Goal: Task Accomplishment & Management: Manage account settings

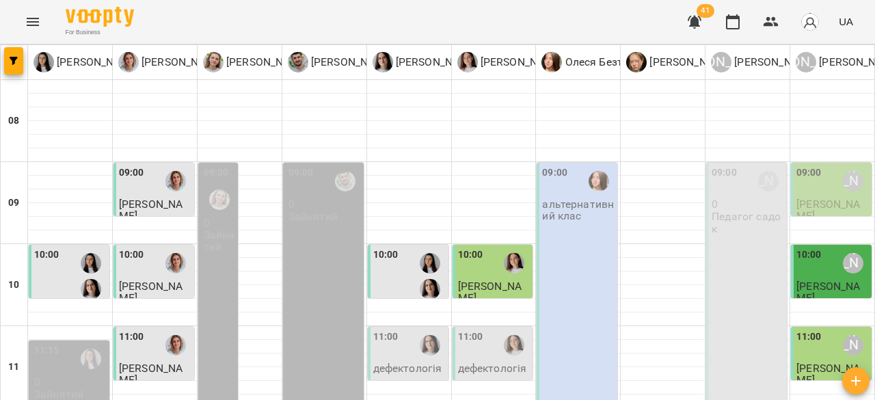
scroll to position [187, 0]
click at [385, 329] on div "11:00" at bounding box center [385, 344] width 25 height 31
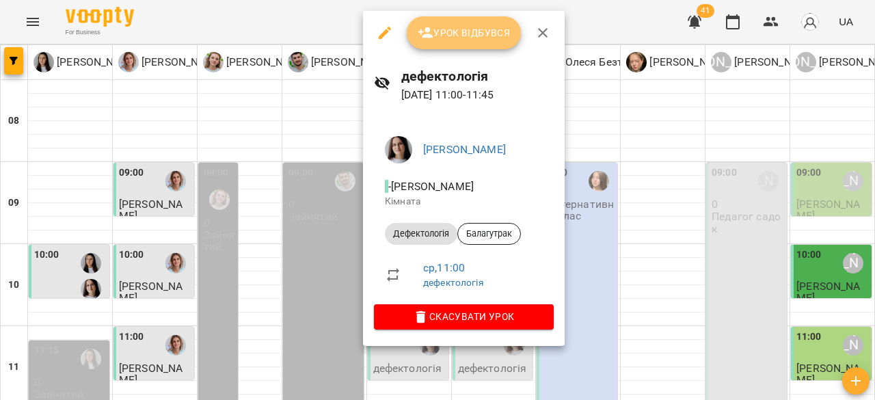
click at [469, 44] on button "Урок відбувся" at bounding box center [464, 32] width 115 height 33
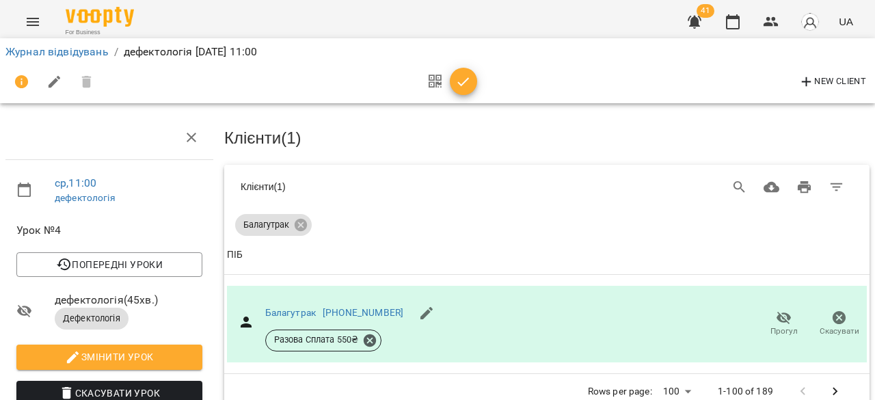
scroll to position [27, 0]
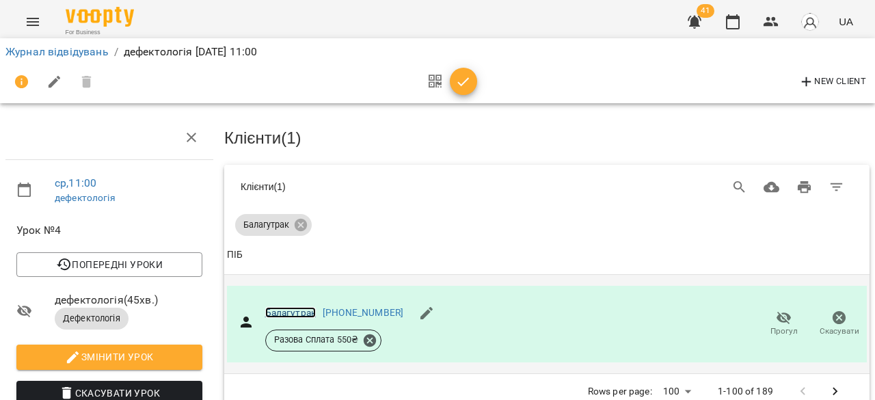
click at [305, 307] on link "Балагутрак" at bounding box center [290, 312] width 51 height 11
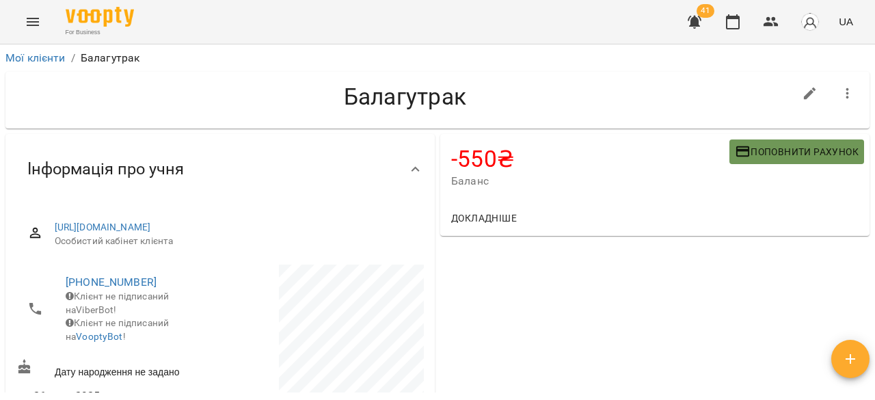
click at [736, 146] on icon "button" at bounding box center [743, 151] width 14 height 11
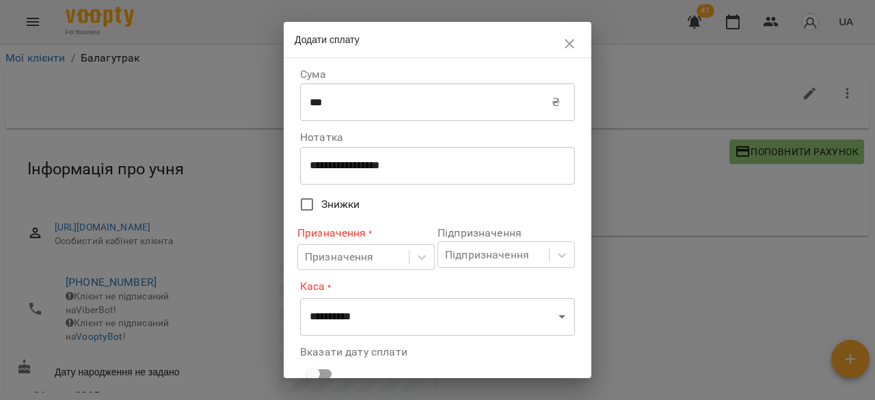
scroll to position [103, 0]
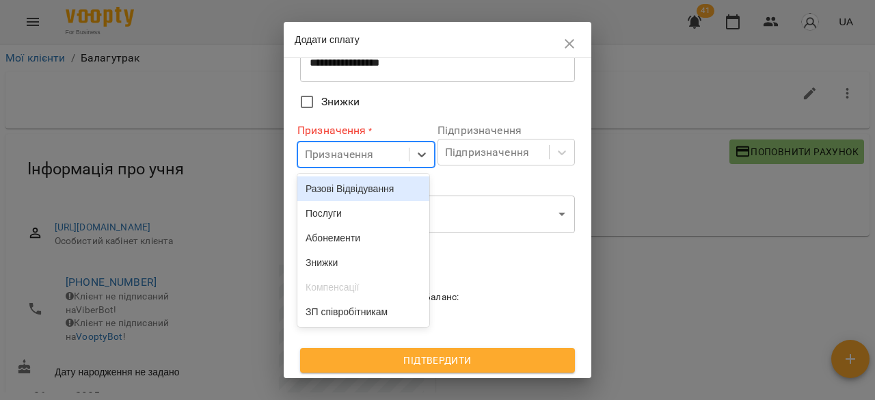
click at [409, 160] on span at bounding box center [409, 155] width 1 height 14
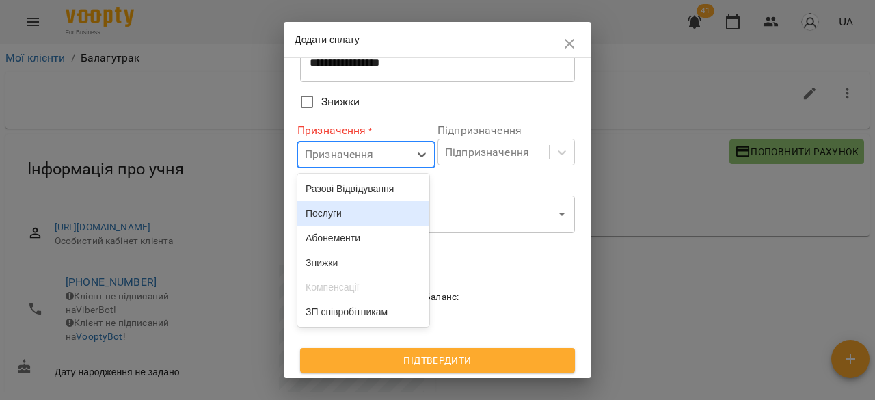
click at [359, 212] on div "Послуги" at bounding box center [363, 213] width 132 height 25
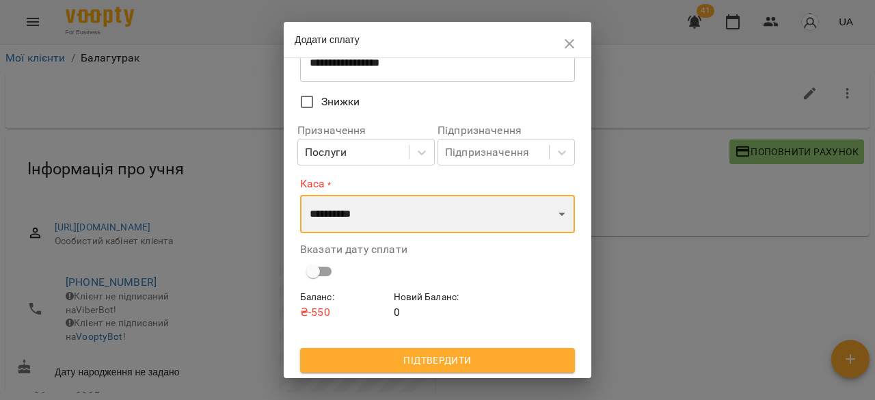
click at [359, 212] on select "**********" at bounding box center [437, 214] width 275 height 38
select select "**********"
click at [300, 195] on select "**********" at bounding box center [437, 214] width 275 height 38
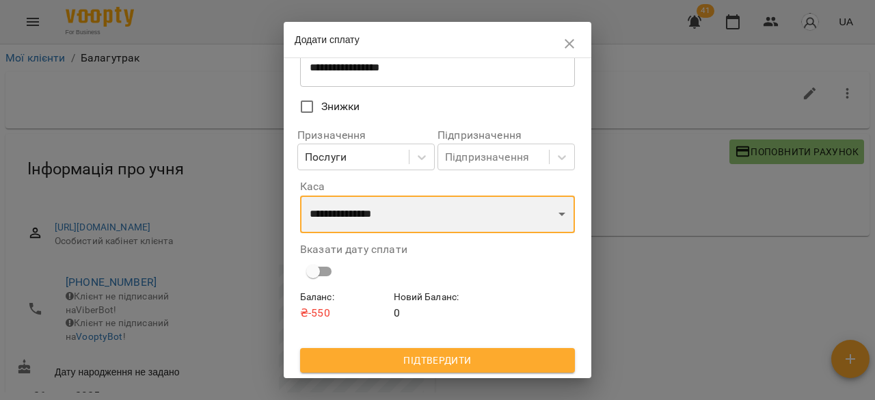
scroll to position [0, 0]
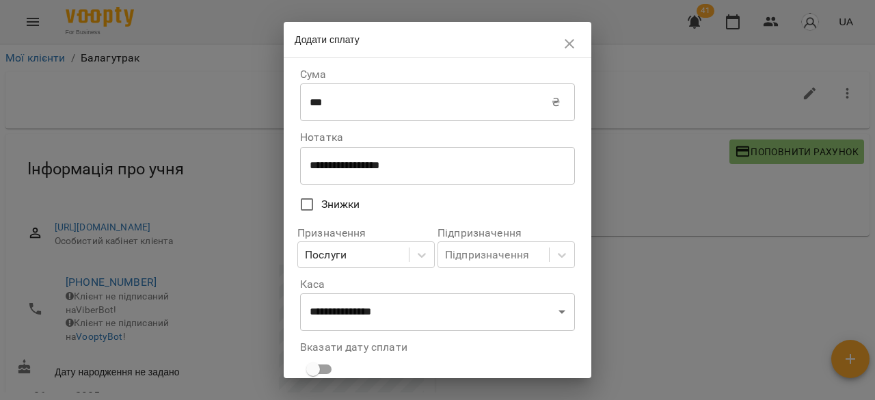
click at [400, 124] on div "**********" at bounding box center [437, 226] width 275 height 324
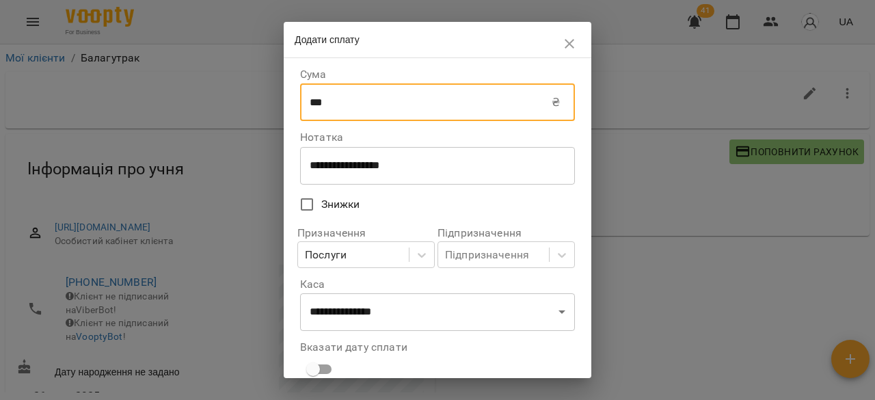
click at [412, 113] on input "***" at bounding box center [425, 102] width 251 height 38
type input "*"
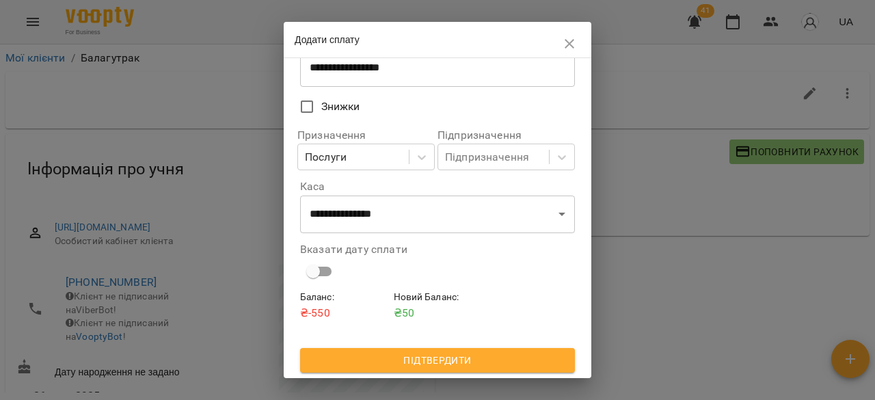
type input "***"
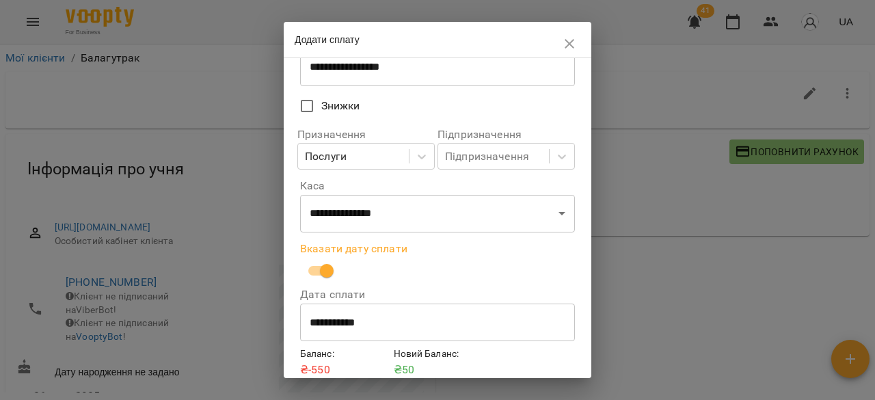
scroll to position [156, 0]
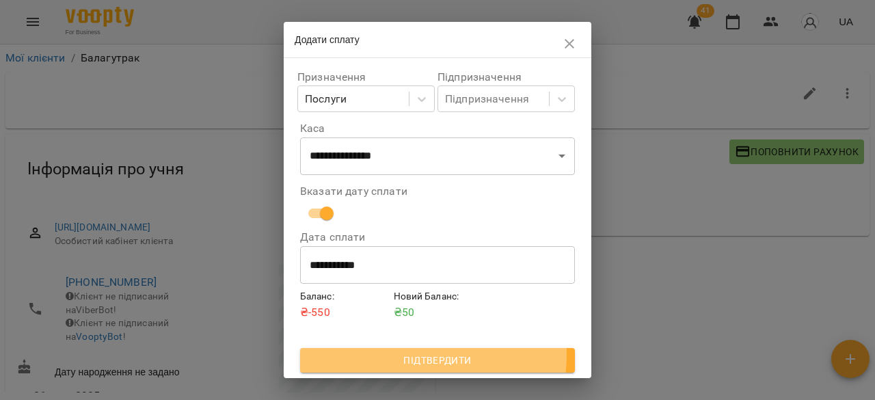
click at [404, 355] on span "Підтвердити" at bounding box center [437, 360] width 253 height 16
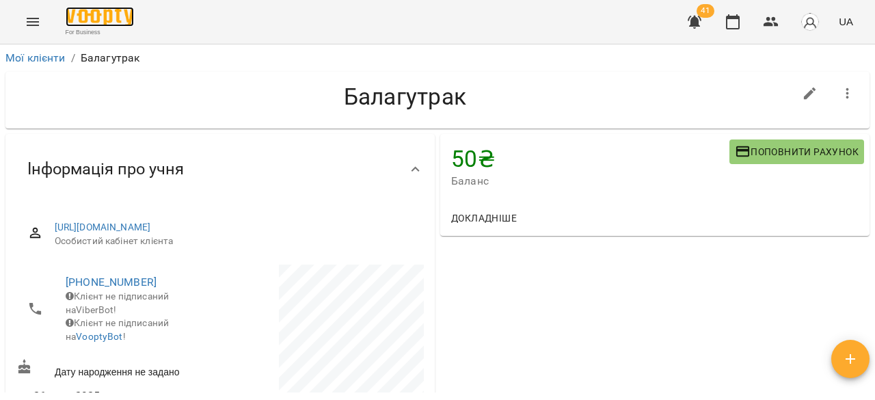
click at [109, 13] on img at bounding box center [100, 17] width 68 height 20
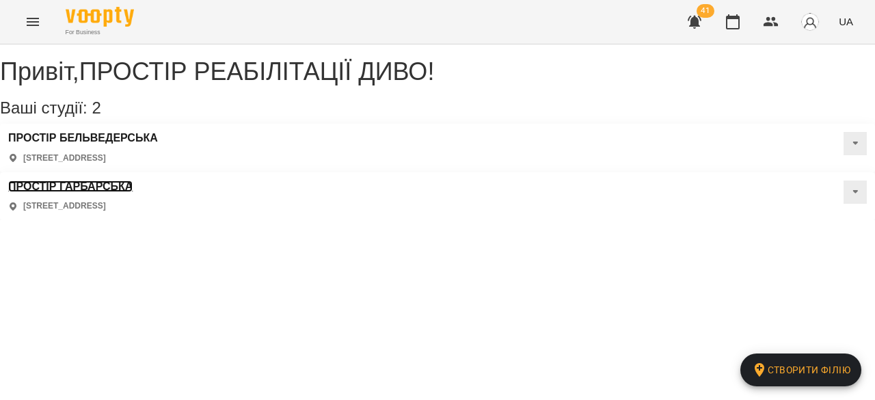
click at [133, 180] on h3 "ПРОСТІР ГАРБАРСЬКА" at bounding box center [70, 186] width 124 height 12
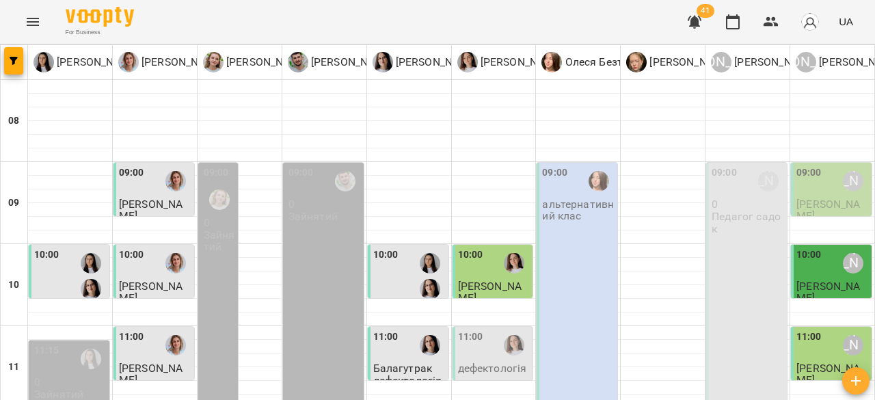
scroll to position [235, 0]
click at [506, 362] on p "дефектологія" at bounding box center [492, 368] width 69 height 12
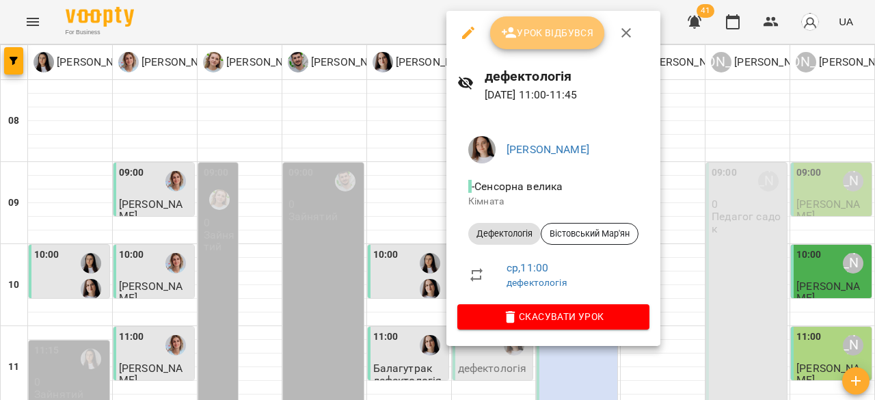
click at [558, 40] on span "Урок відбувся" at bounding box center [547, 33] width 93 height 16
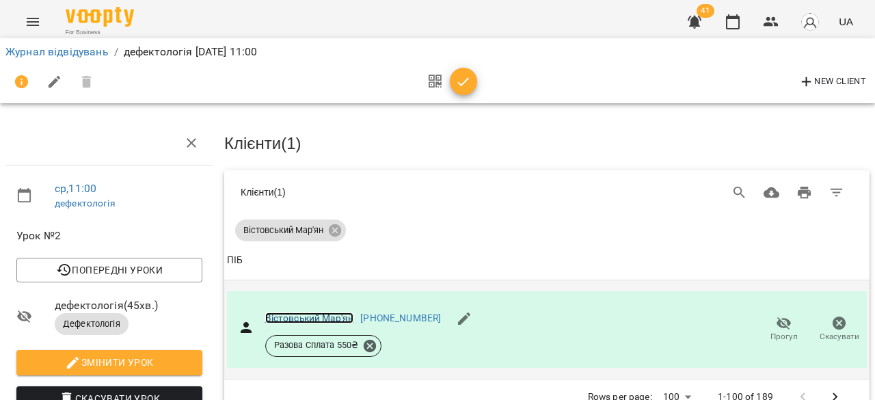
click at [296, 312] on link "Вістовський Мар'ян" at bounding box center [309, 317] width 89 height 11
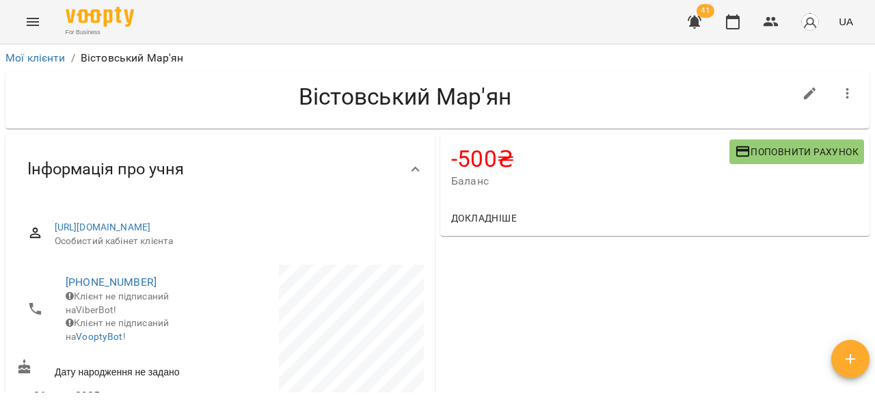
click at [736, 151] on icon "button" at bounding box center [743, 151] width 14 height 11
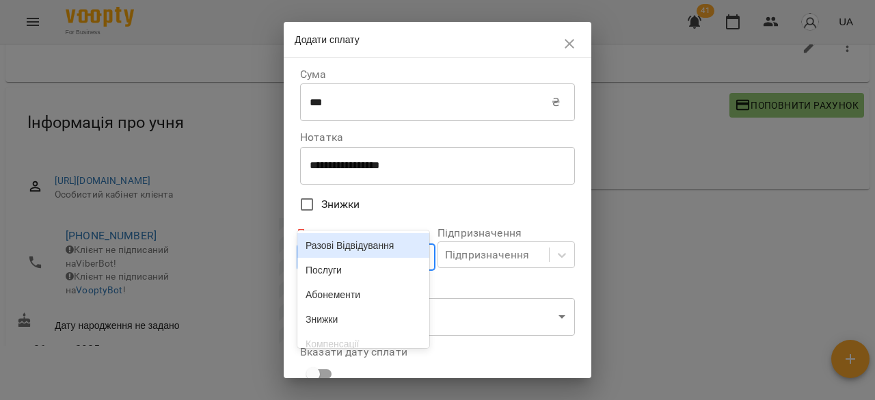
click at [365, 256] on body "For Business 41 UA Мої клієнти / Вістовський Мар'ян Вістовський Мар'ян -500 ₴ Б…" at bounding box center [437, 176] width 875 height 444
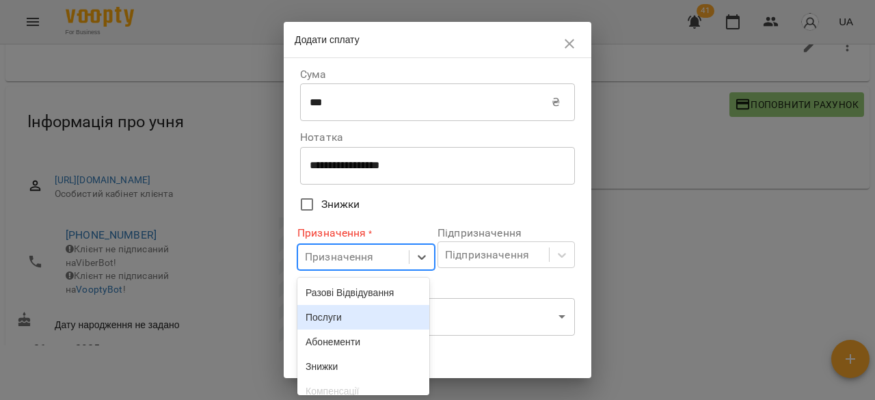
click at [331, 323] on div "Послуги" at bounding box center [363, 317] width 132 height 25
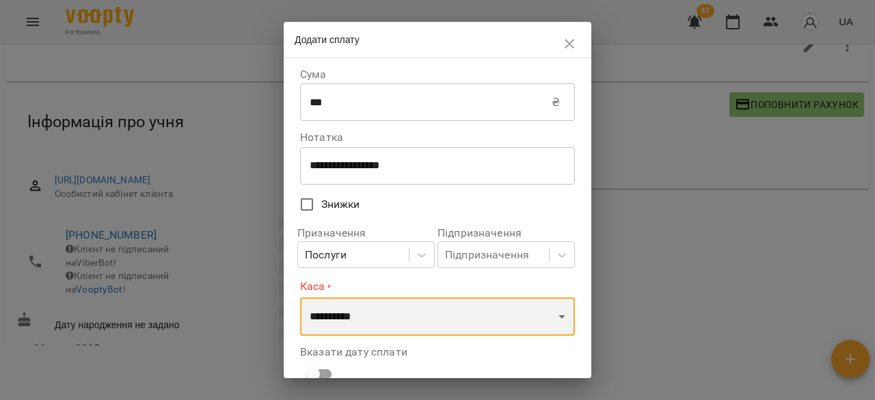
click at [394, 319] on select "**********" at bounding box center [437, 316] width 275 height 38
select select "**********"
click at [300, 297] on select "**********" at bounding box center [437, 316] width 275 height 38
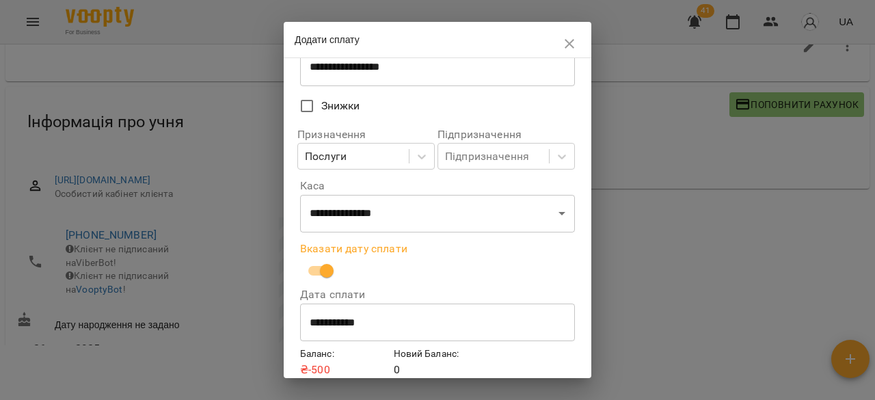
scroll to position [156, 0]
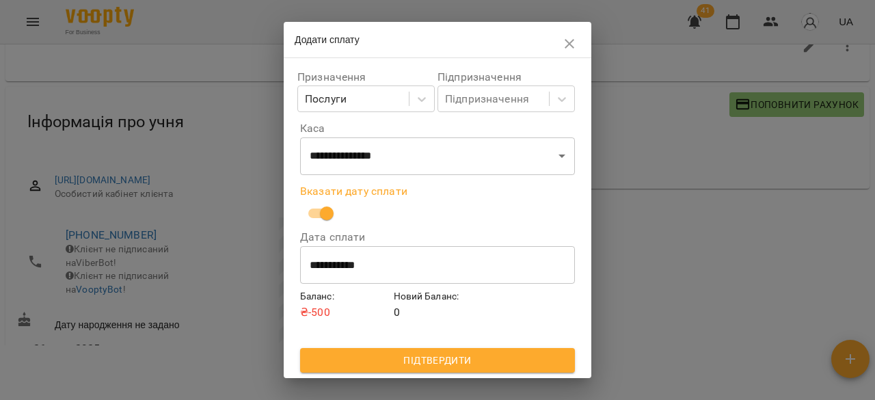
click at [421, 372] on button "Підтвердити" at bounding box center [437, 360] width 275 height 25
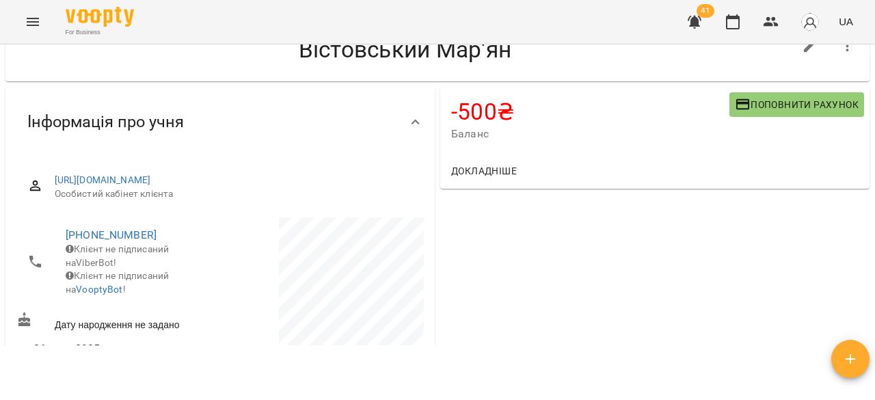
click at [700, 371] on html "For Business 41 UA Мої клієнти / Вістовський Мар'ян Вістовський Мар'ян -500 ₴ Б…" at bounding box center [437, 175] width 875 height 444
click at [775, 103] on span "Поповнити рахунок" at bounding box center [796, 104] width 124 height 16
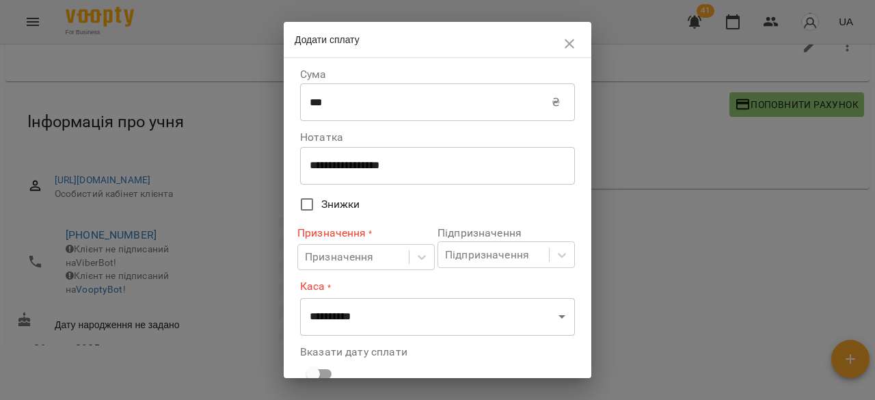
scroll to position [103, 0]
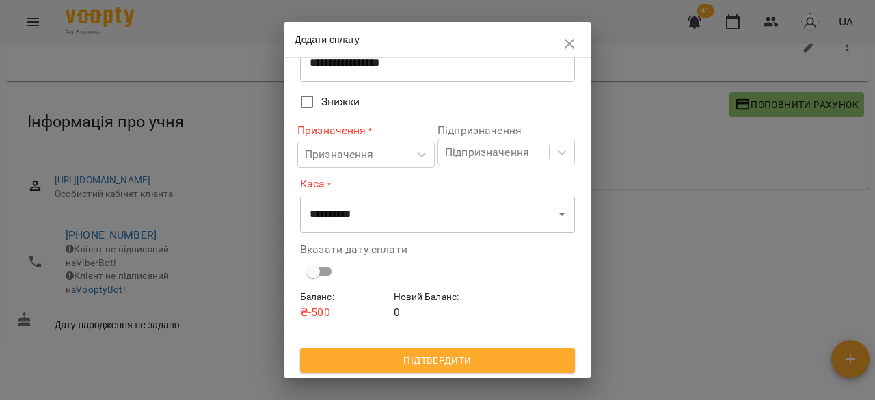
click at [578, 49] on button "button" at bounding box center [569, 43] width 33 height 33
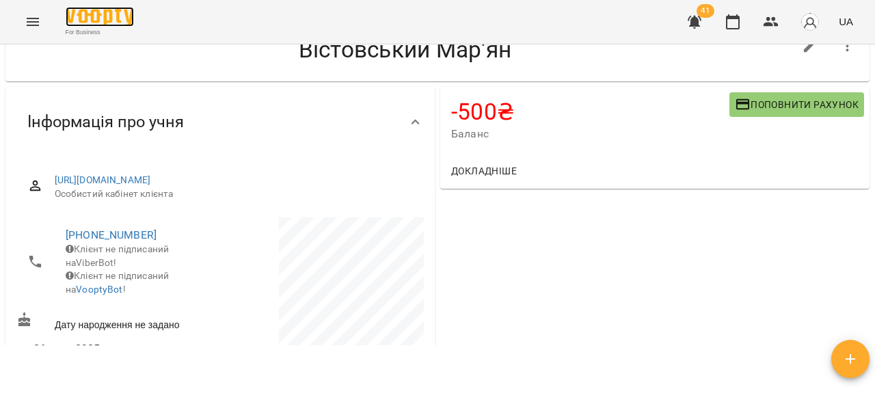
click at [89, 27] on img at bounding box center [100, 17] width 68 height 20
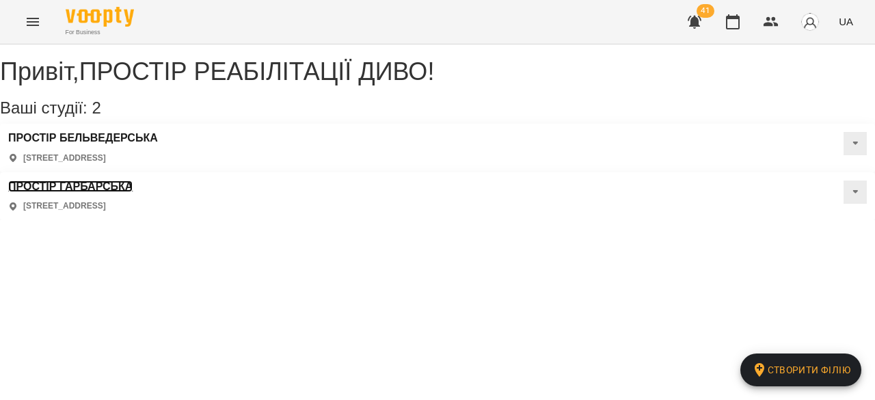
click at [133, 180] on h3 "ПРОСТІР ГАРБАРСЬКА" at bounding box center [70, 186] width 124 height 12
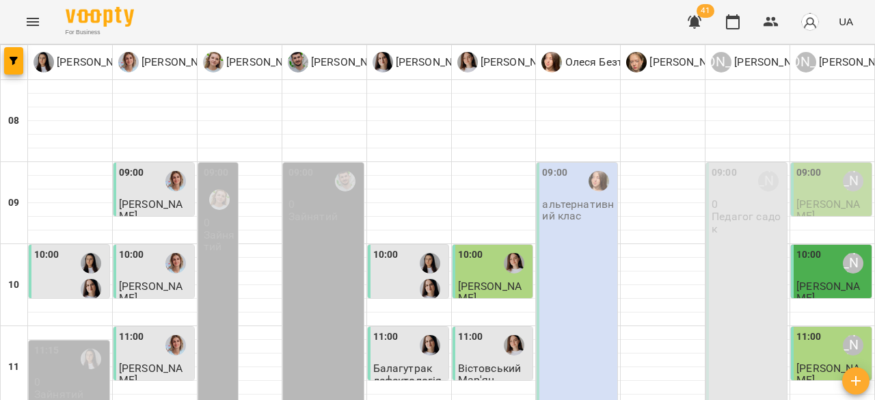
scroll to position [194, 0]
click at [462, 329] on div "11:00" at bounding box center [470, 344] width 25 height 31
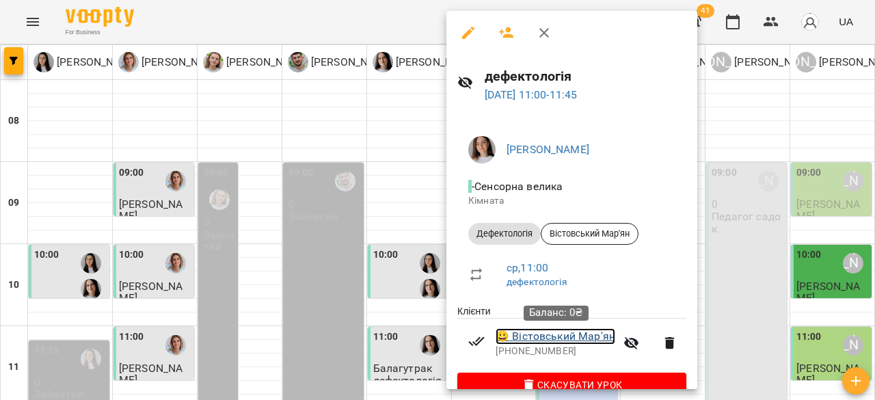
click at [576, 339] on link "😀 Вістовський Мар'ян" at bounding box center [555, 336] width 120 height 16
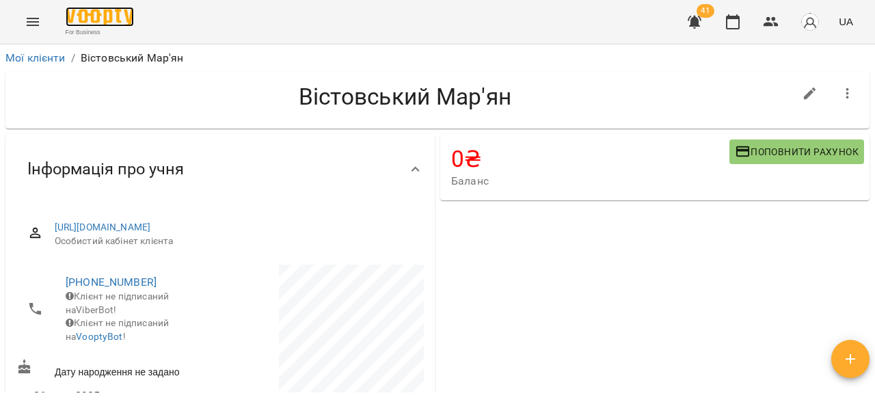
click at [111, 12] on img at bounding box center [100, 17] width 68 height 20
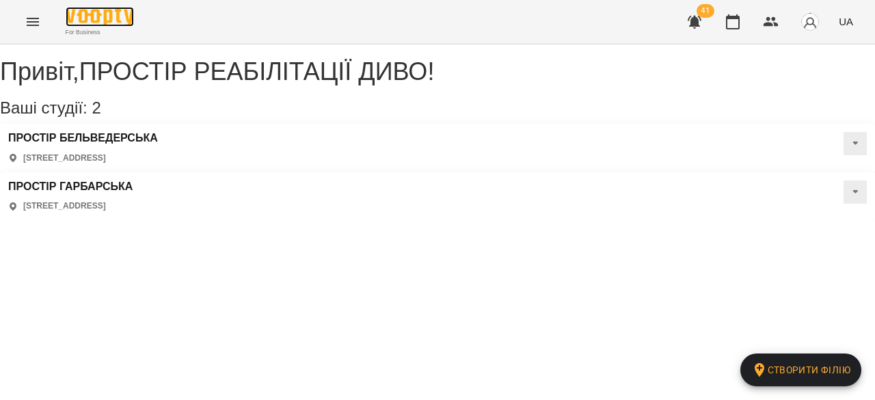
click at [92, 10] on img at bounding box center [100, 17] width 68 height 20
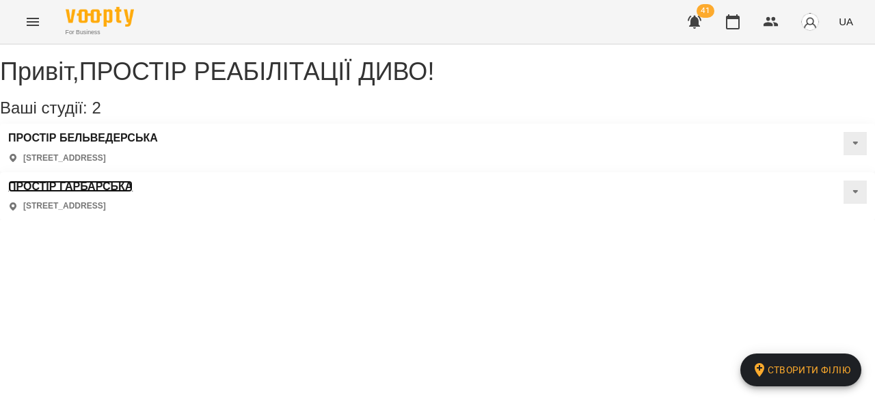
click at [133, 180] on h3 "ПРОСТІР ГАРБАРСЬКА" at bounding box center [70, 186] width 124 height 12
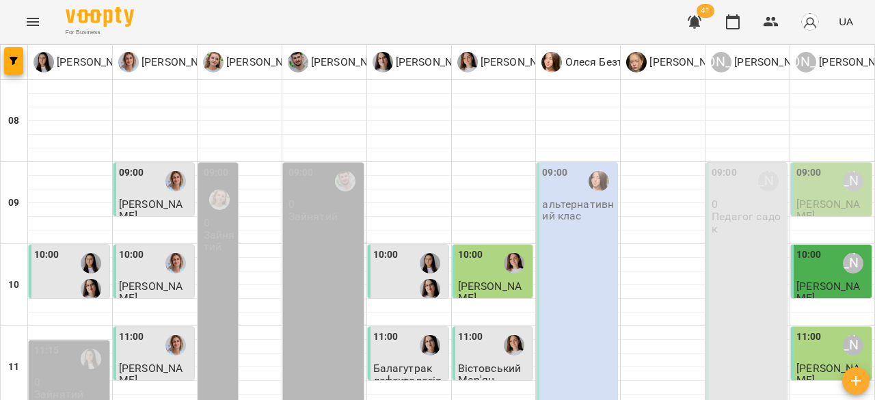
scroll to position [208, 0]
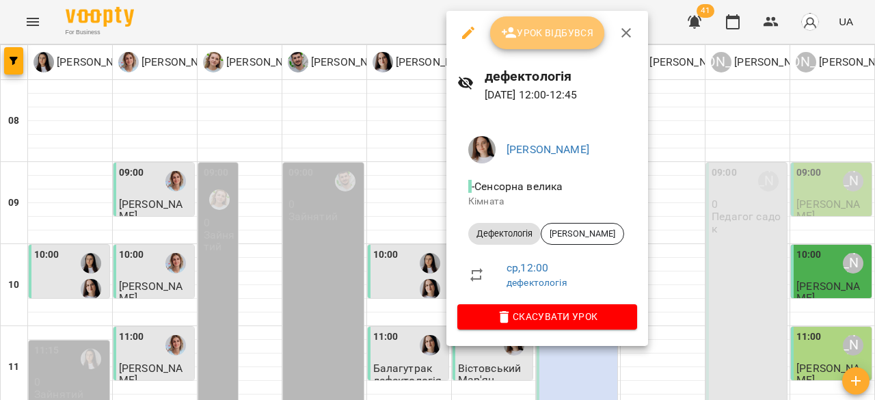
click at [558, 38] on span "Урок відбувся" at bounding box center [547, 33] width 93 height 16
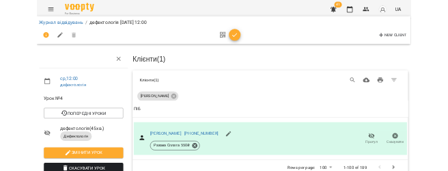
scroll to position [117, 0]
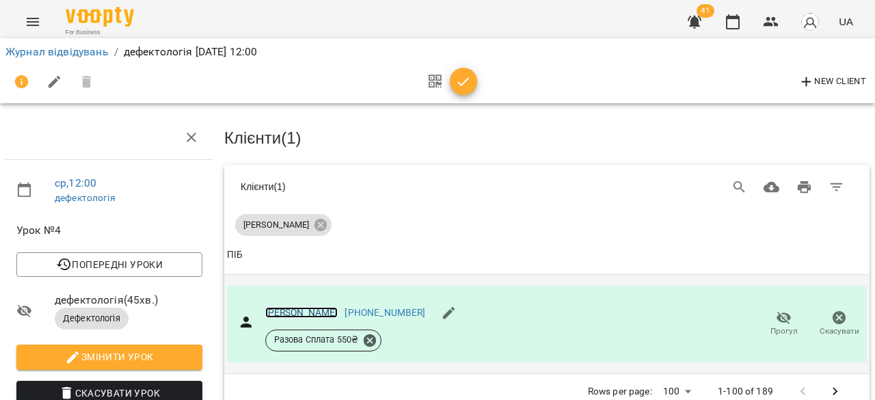
click at [301, 307] on link "Софія Попадинець" at bounding box center [301, 312] width 73 height 11
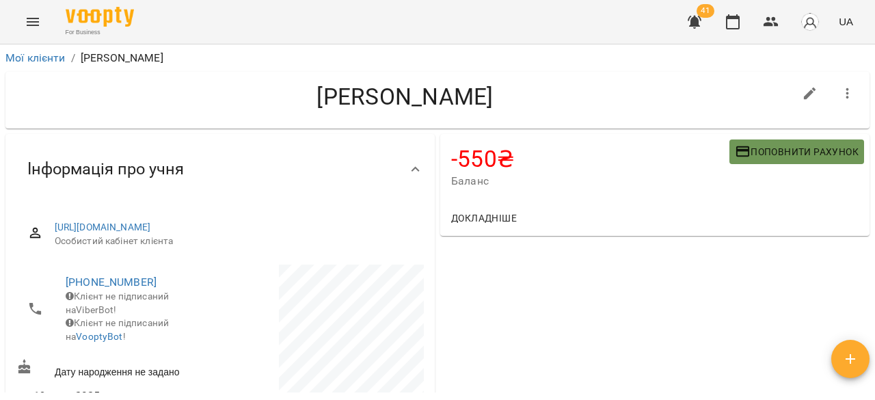
click at [760, 150] on span "Поповнити рахунок" at bounding box center [796, 151] width 124 height 16
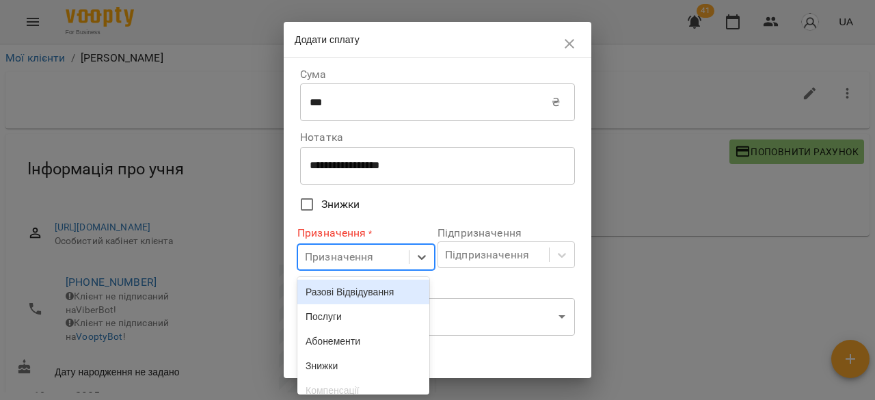
scroll to position [47, 0]
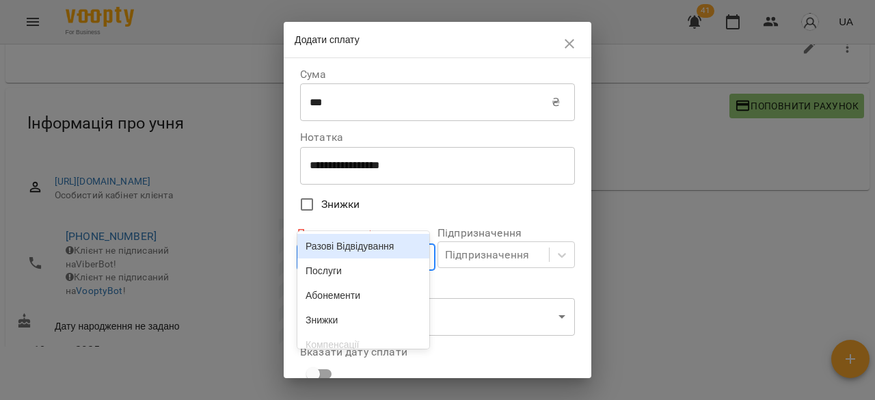
click at [348, 263] on div "Призначення" at bounding box center [339, 257] width 69 height 16
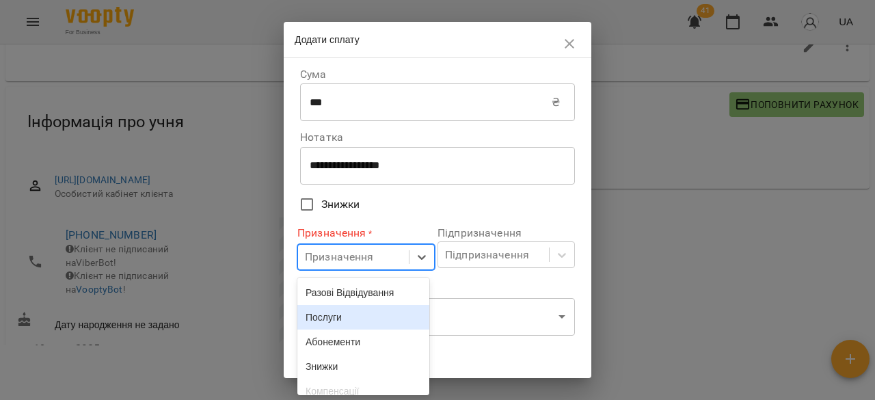
click at [340, 314] on div "Послуги" at bounding box center [363, 317] width 132 height 25
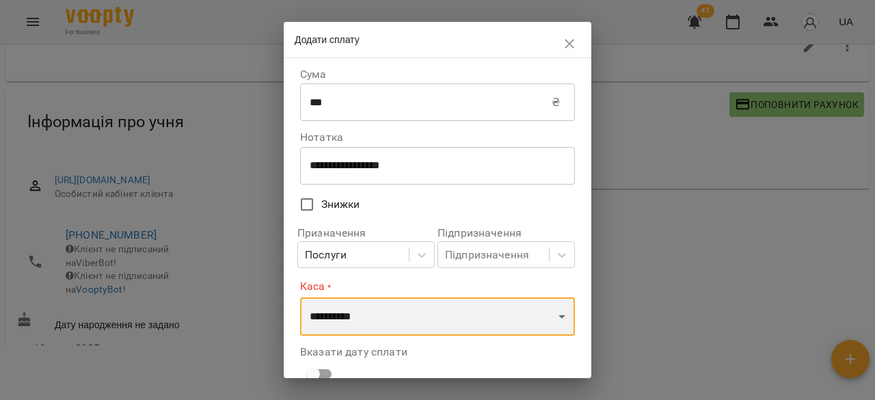
click at [340, 314] on select "**********" at bounding box center [437, 316] width 275 height 38
select select "**********"
click at [300, 297] on select "**********" at bounding box center [437, 316] width 275 height 38
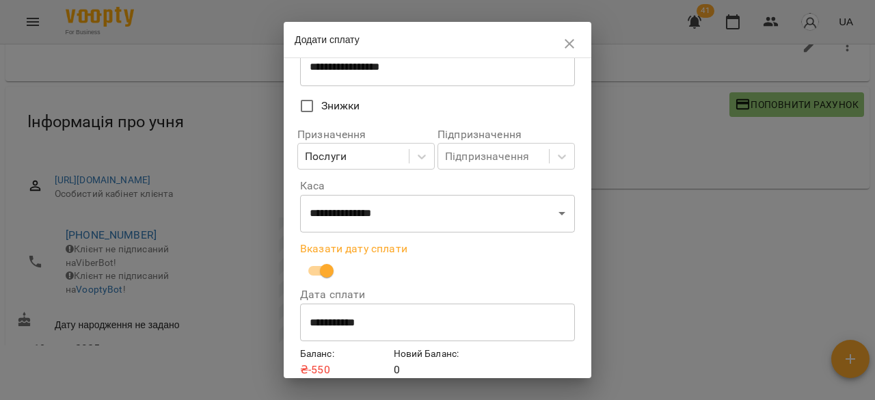
scroll to position [156, 0]
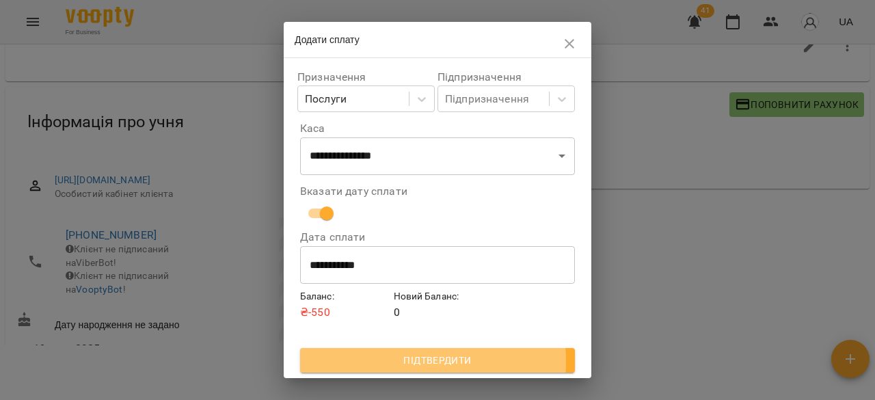
click at [384, 361] on span "Підтвердити" at bounding box center [437, 360] width 253 height 16
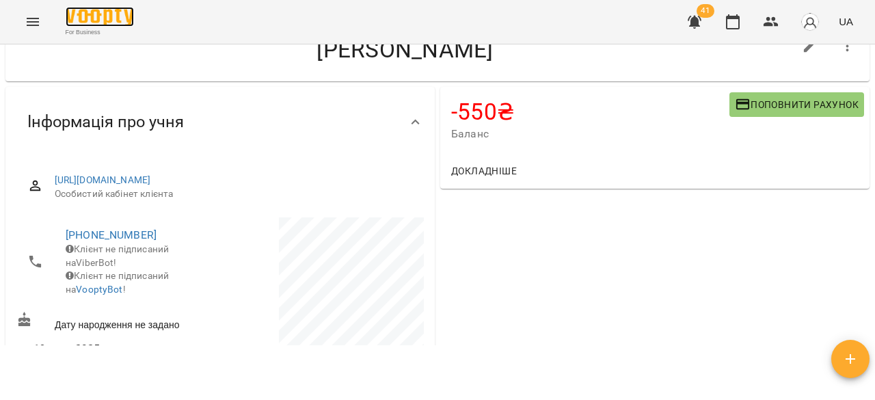
click at [123, 22] on img at bounding box center [100, 17] width 68 height 20
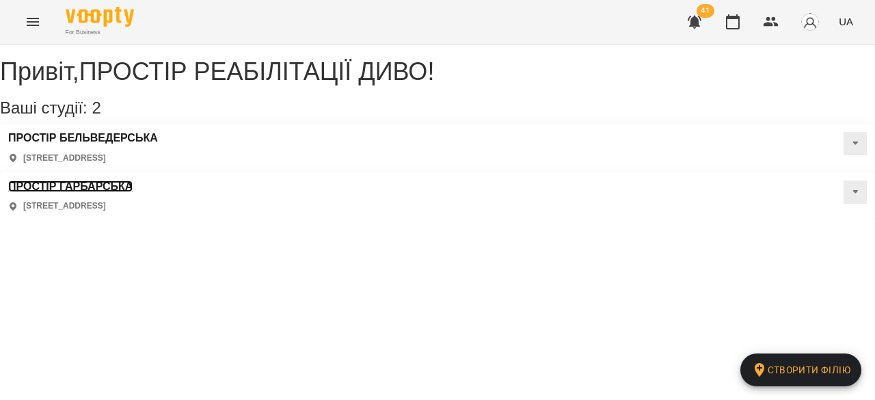
click at [133, 180] on h3 "ПРОСТІР ГАРБАРСЬКА" at bounding box center [70, 186] width 124 height 12
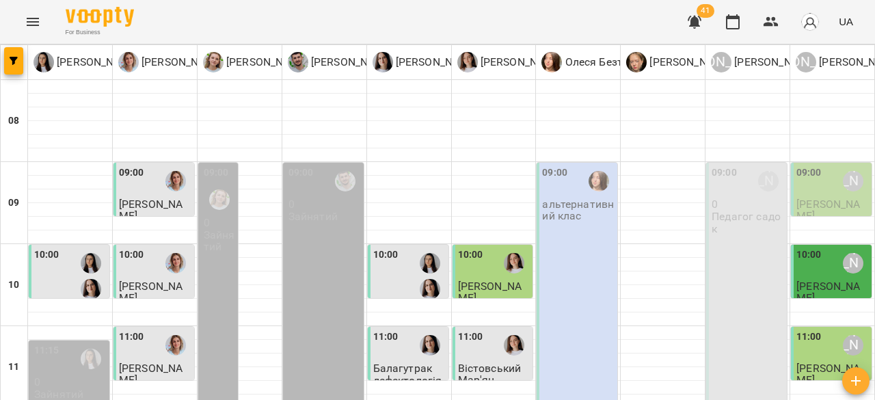
scroll to position [220, 0]
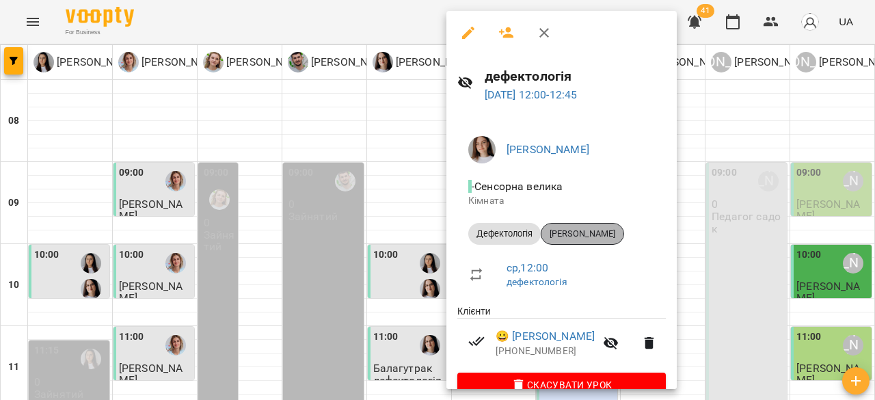
click at [596, 235] on span "Софія Попадинець" at bounding box center [582, 234] width 82 height 12
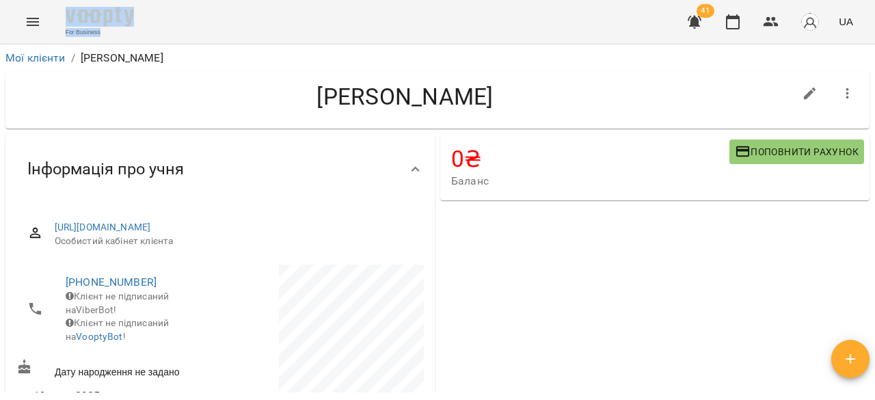
drag, startPoint x: 129, startPoint y: 28, endPoint x: 105, endPoint y: 23, distance: 25.2
click at [105, 23] on div "For Business" at bounding box center [100, 22] width 68 height 30
click at [105, 23] on img at bounding box center [100, 17] width 68 height 20
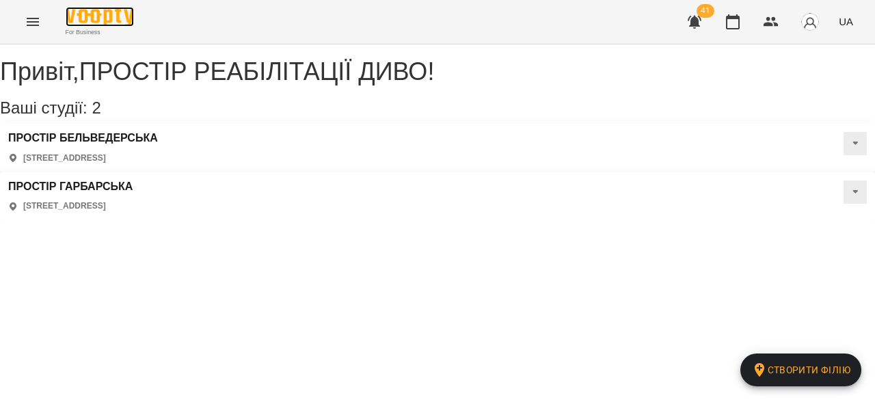
click at [105, 21] on img at bounding box center [100, 17] width 68 height 20
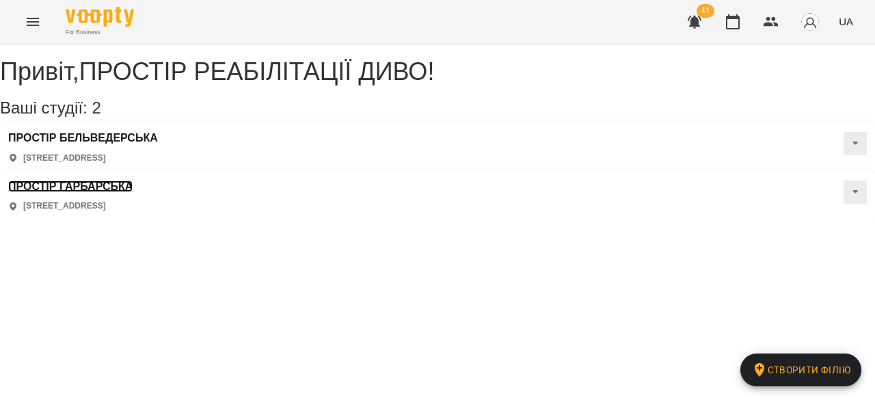
click at [133, 180] on h3 "ПРОСТІР ГАРБАРСЬКА" at bounding box center [70, 186] width 124 height 12
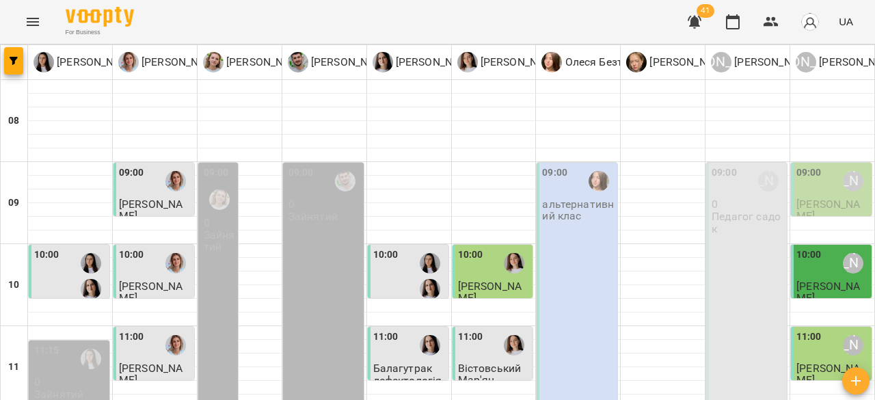
scroll to position [435, 0]
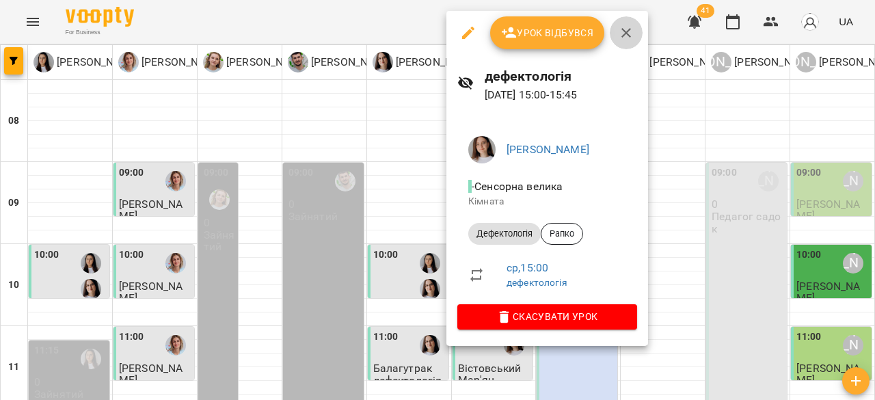
click at [620, 40] on icon "button" at bounding box center [626, 33] width 16 height 16
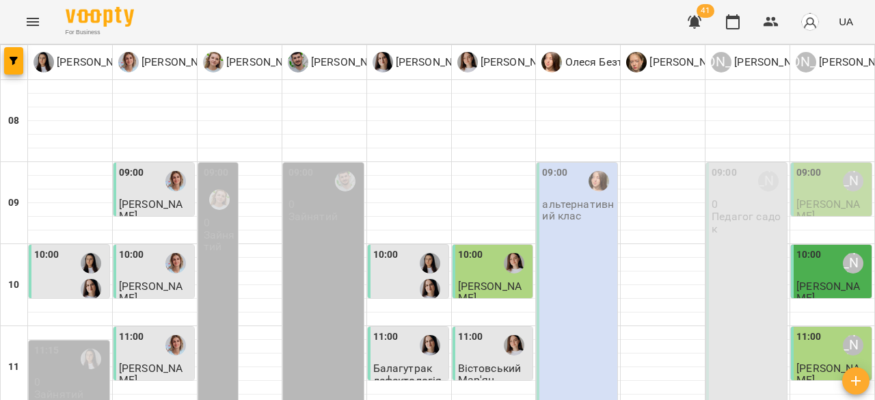
scroll to position [748, 0]
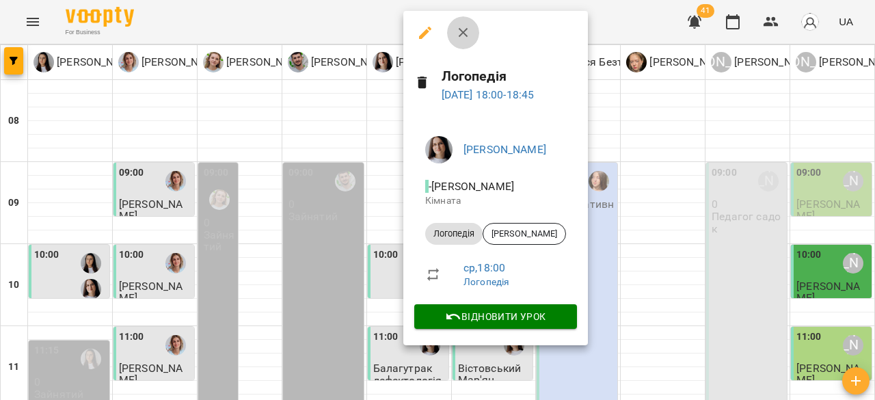
click at [471, 32] on button "button" at bounding box center [463, 32] width 33 height 33
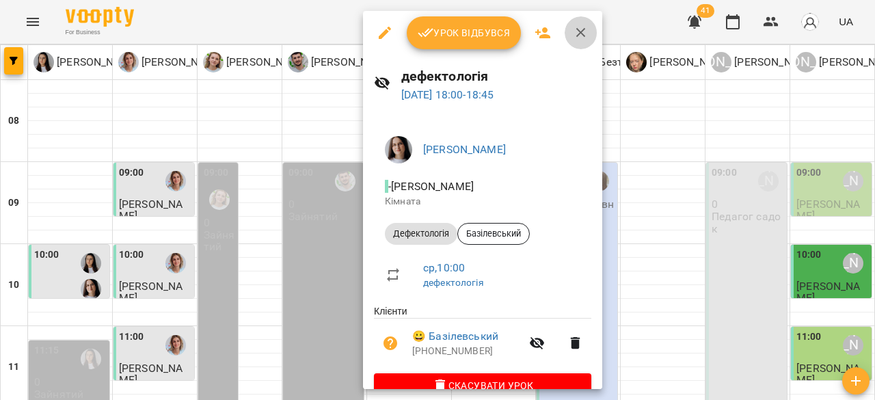
click at [577, 34] on icon "button" at bounding box center [581, 33] width 10 height 10
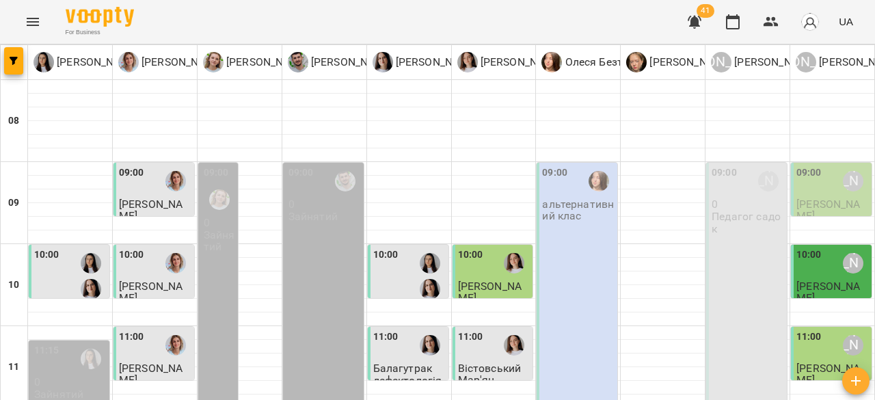
scroll to position [54, 0]
click at [803, 165] on div "09:00" at bounding box center [808, 180] width 25 height 31
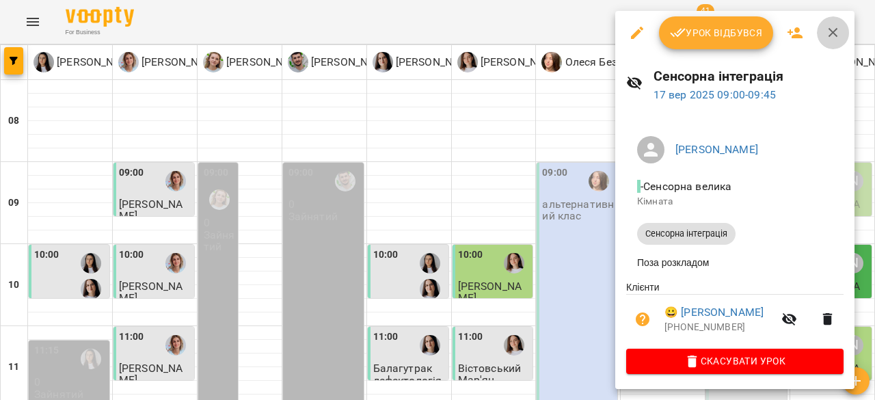
click at [828, 36] on icon "button" at bounding box center [833, 33] width 10 height 10
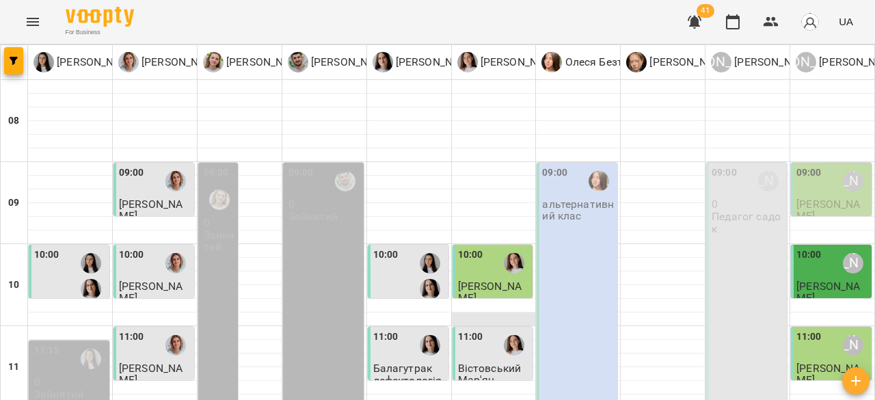
scroll to position [275, 0]
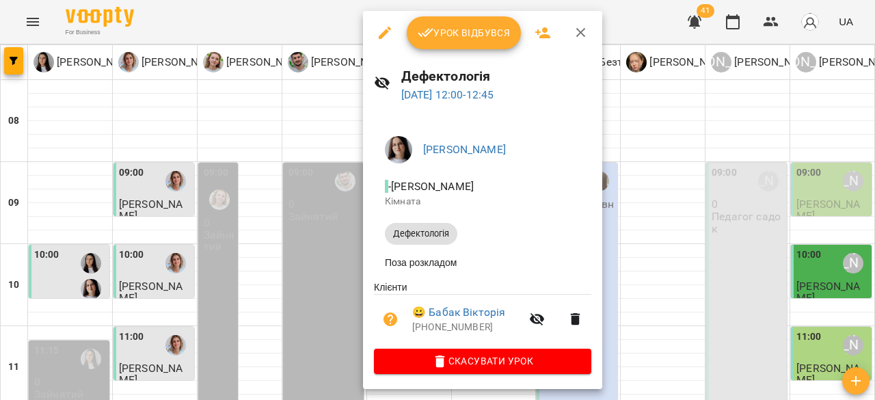
click at [589, 34] on button "button" at bounding box center [580, 32] width 33 height 33
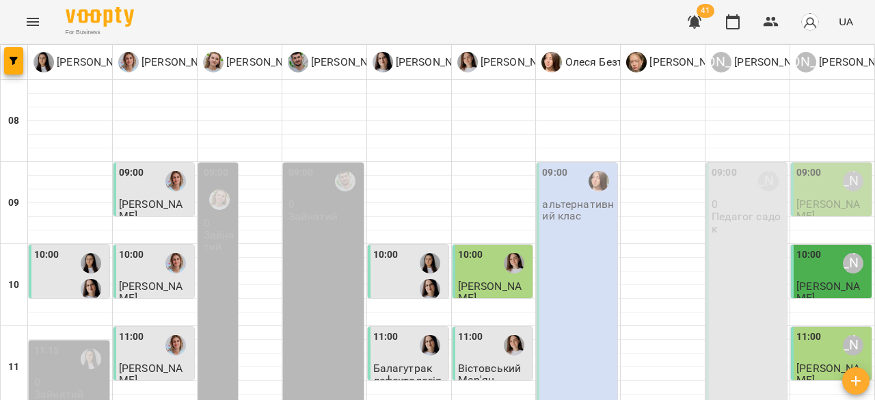
scroll to position [338, 0]
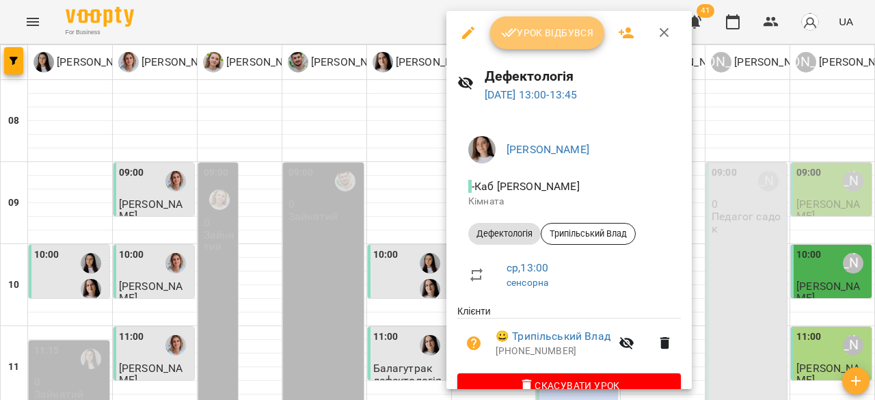
click at [538, 38] on span "Урок відбувся" at bounding box center [547, 33] width 93 height 16
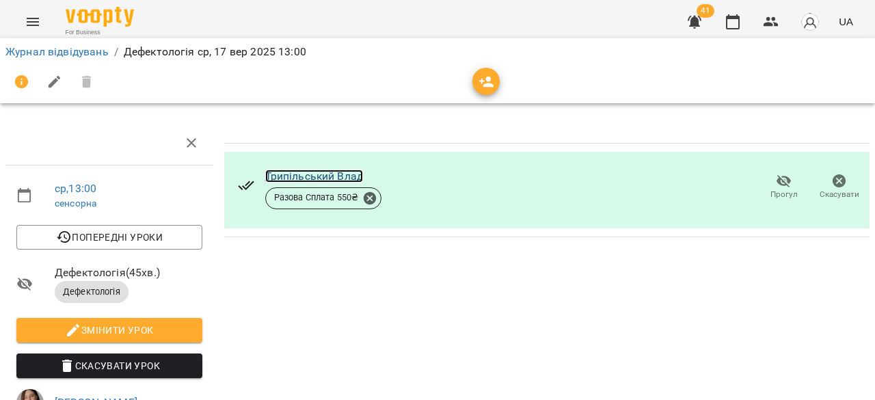
click at [331, 169] on link "Трипільський Влад" at bounding box center [314, 175] width 98 height 13
click at [288, 171] on link "Трипільський Влад" at bounding box center [314, 175] width 98 height 13
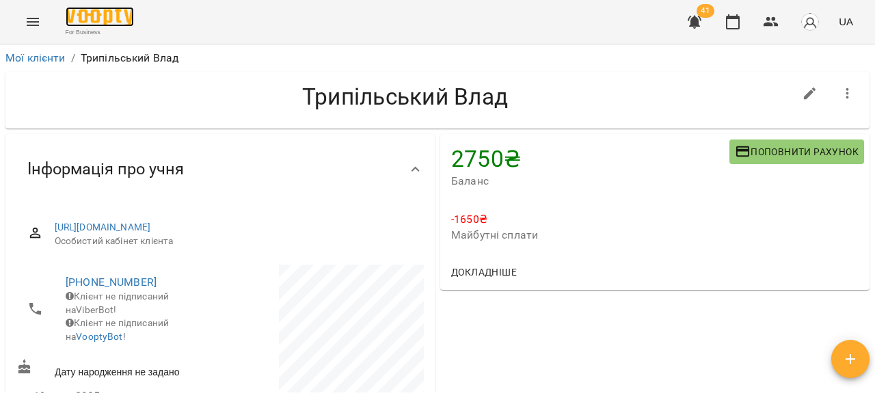
click at [102, 13] on img at bounding box center [100, 17] width 68 height 20
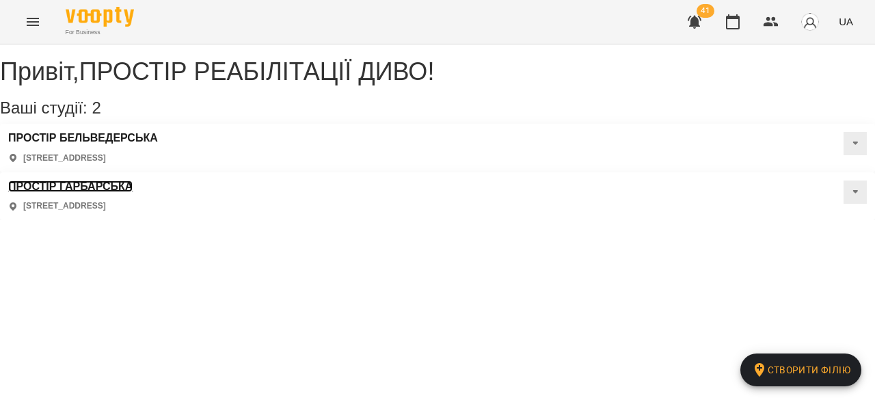
click at [133, 180] on h3 "ПРОСТІР ГАРБАРСЬКА" at bounding box center [70, 186] width 124 height 12
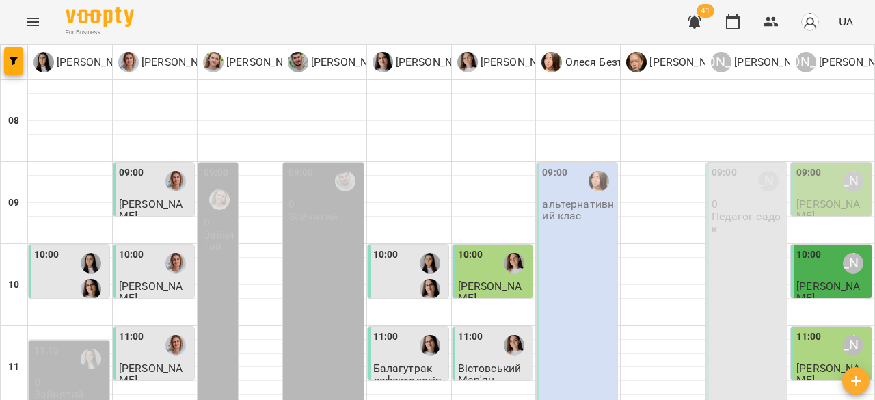
scroll to position [416, 0]
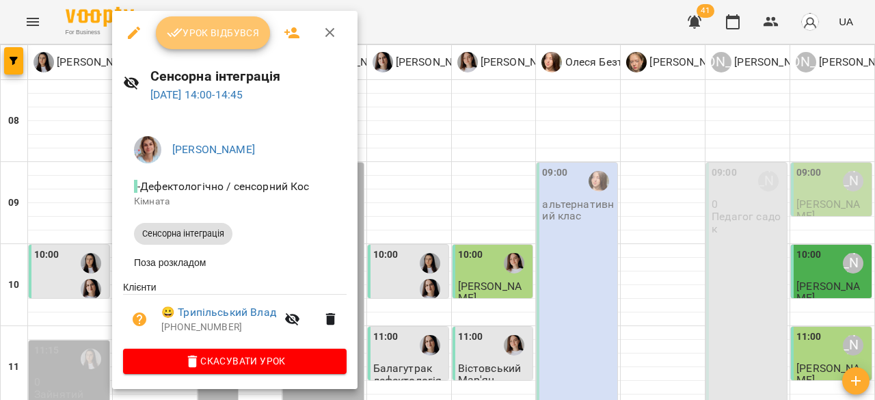
click at [223, 48] on button "Урок відбувся" at bounding box center [213, 32] width 115 height 33
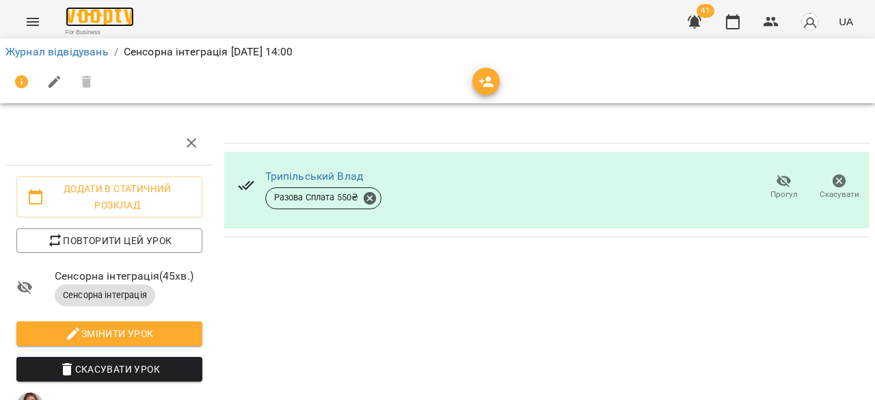
click at [102, 18] on img at bounding box center [100, 17] width 68 height 20
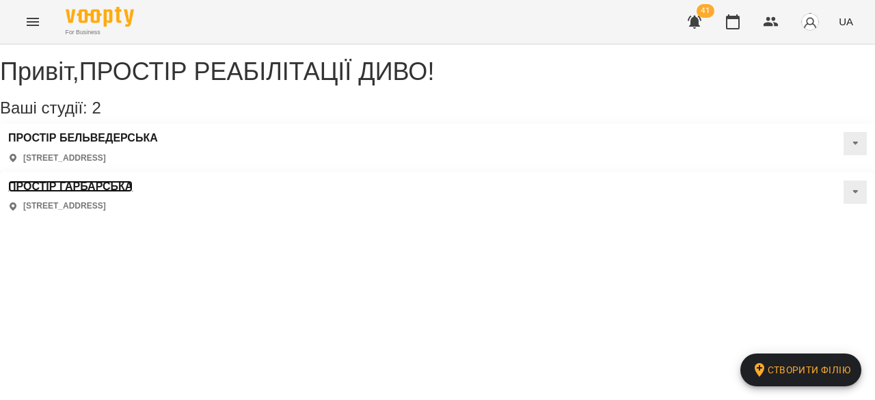
click at [133, 180] on h3 "ПРОСТІР ГАРБАРСЬКА" at bounding box center [70, 186] width 124 height 12
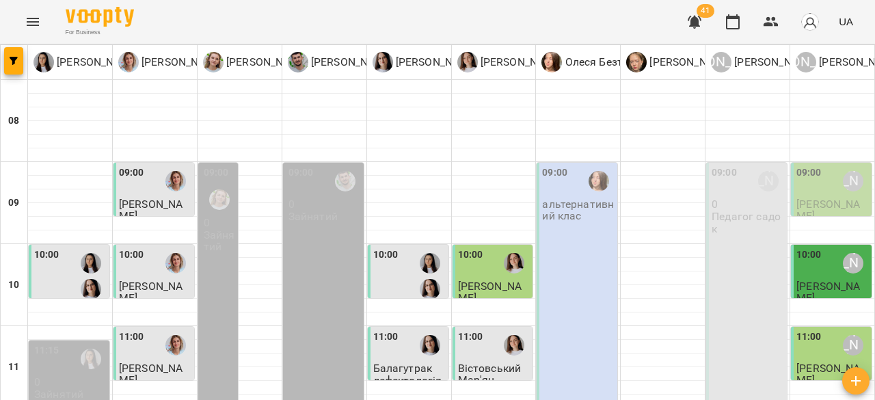
scroll to position [533, 0]
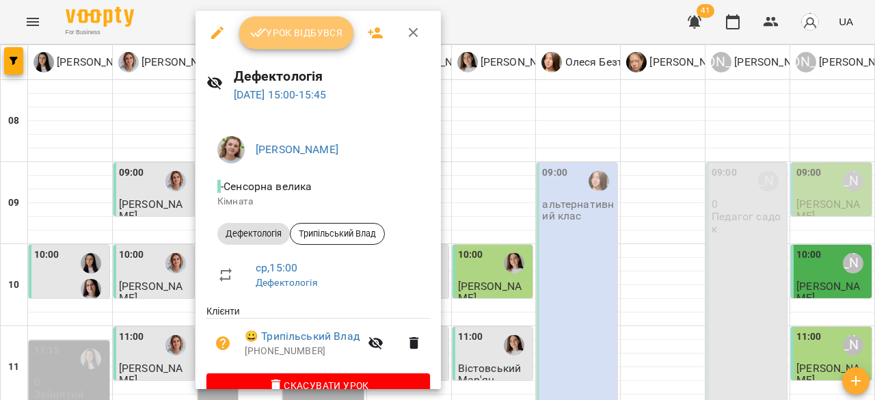
click at [248, 29] on button "Урок відбувся" at bounding box center [296, 32] width 115 height 33
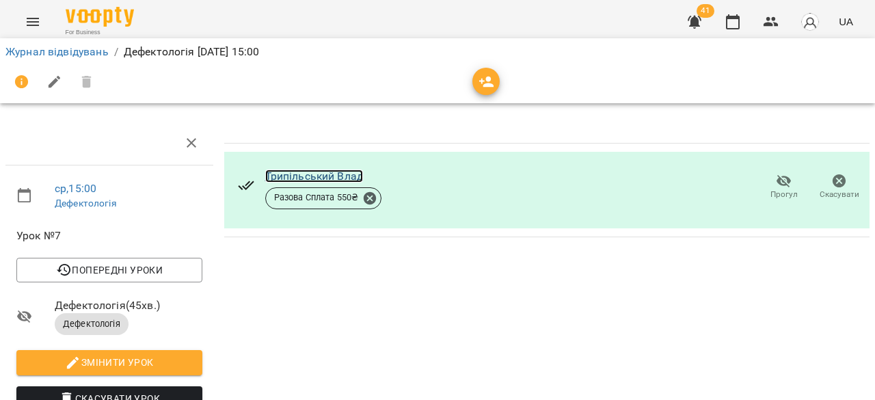
click at [309, 173] on link "Трипільський Влад" at bounding box center [314, 175] width 98 height 13
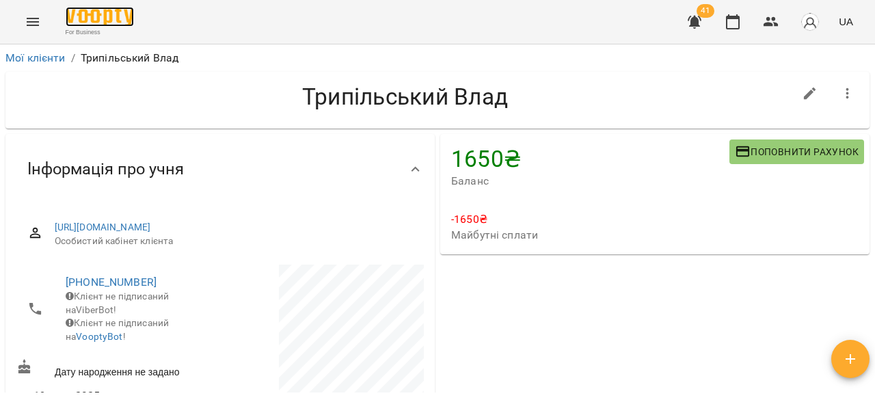
click at [109, 16] on img at bounding box center [100, 17] width 68 height 20
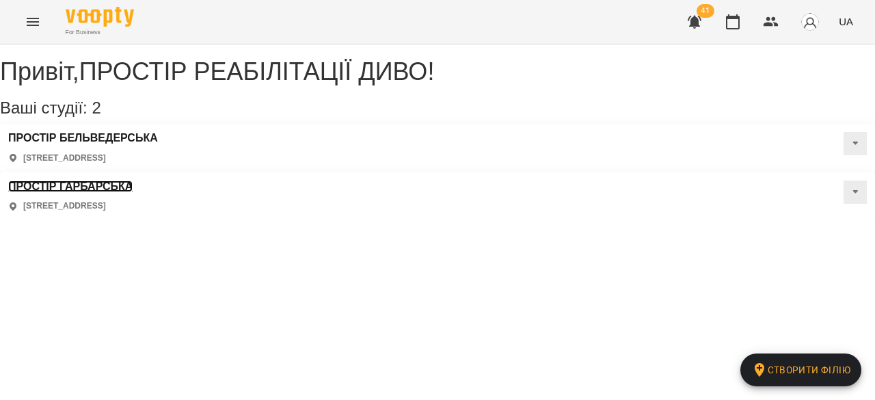
click at [133, 180] on h3 "ПРОСТІР ГАРБАРСЬКА" at bounding box center [70, 186] width 124 height 12
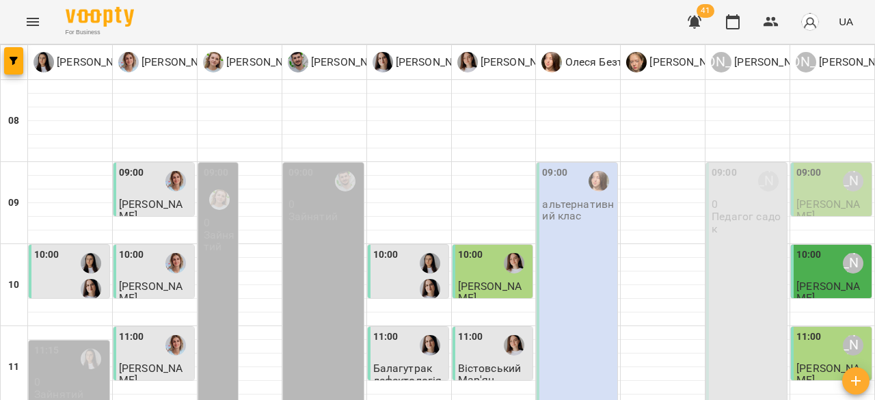
scroll to position [504, 0]
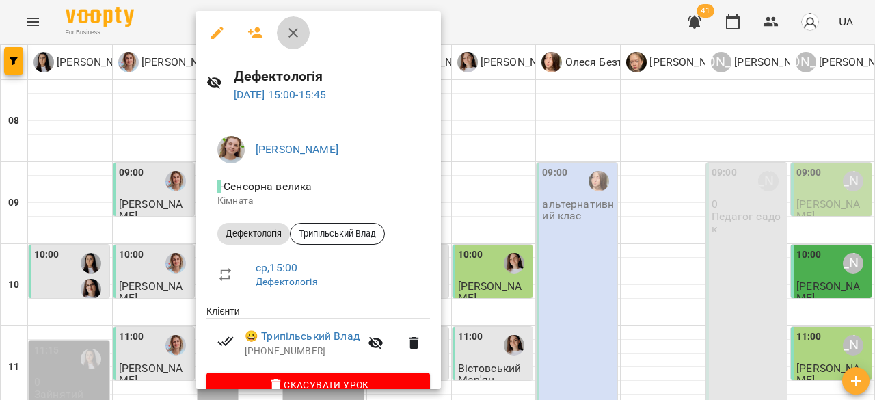
click at [301, 44] on button "button" at bounding box center [293, 32] width 33 height 33
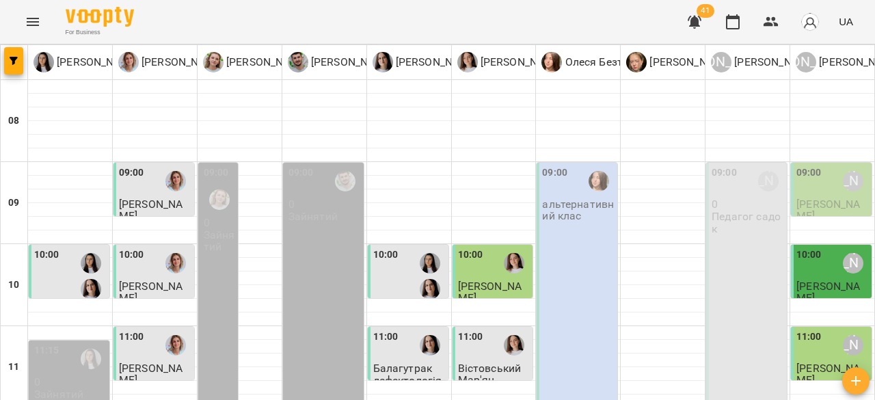
scroll to position [754, 0]
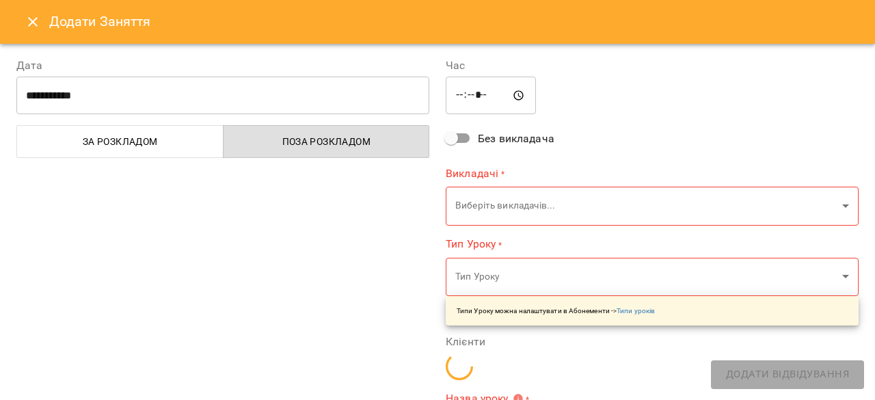
type input "**********"
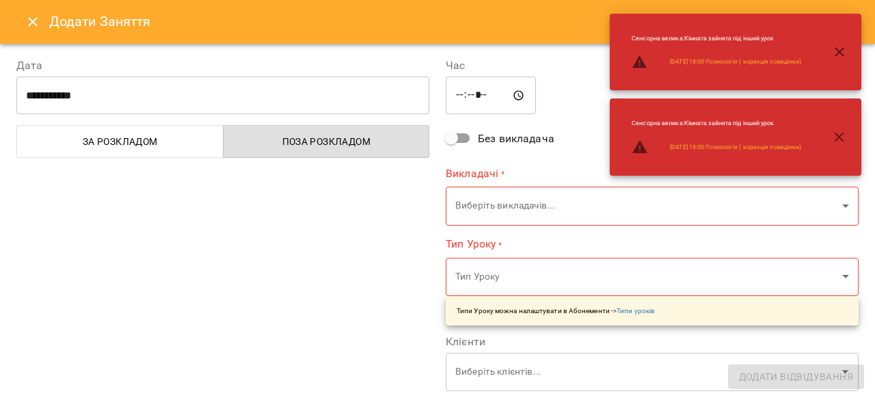
click at [17, 29] on div "Додати Заняття" at bounding box center [437, 22] width 875 height 44
click at [34, 23] on icon "Close" at bounding box center [33, 22] width 10 height 10
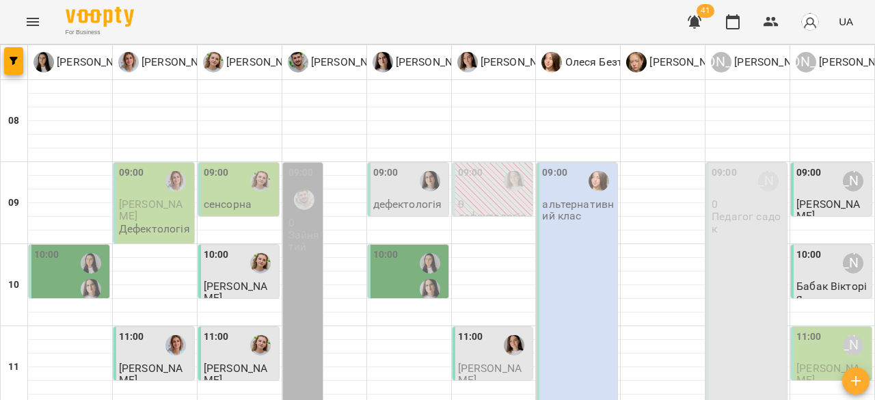
scroll to position [321, 0]
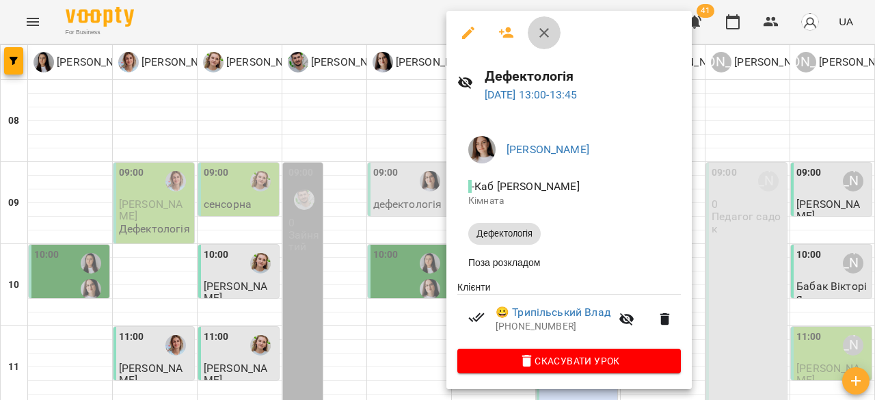
click at [538, 26] on icon "button" at bounding box center [544, 33] width 16 height 16
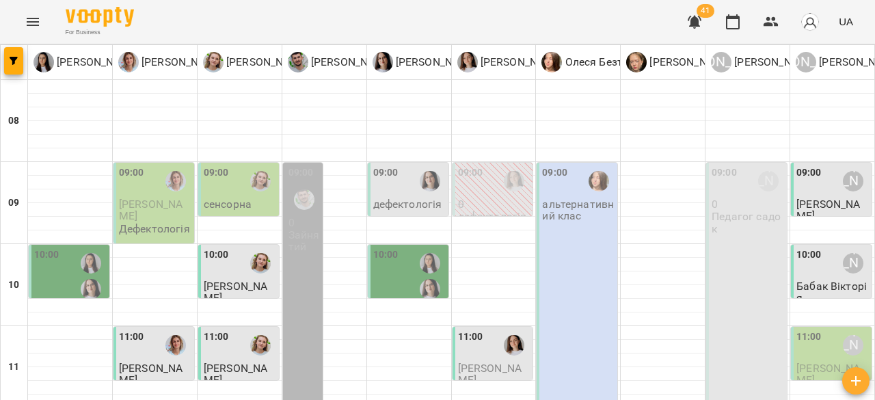
scroll to position [203, 0]
click at [470, 329] on div "11:00" at bounding box center [470, 344] width 25 height 31
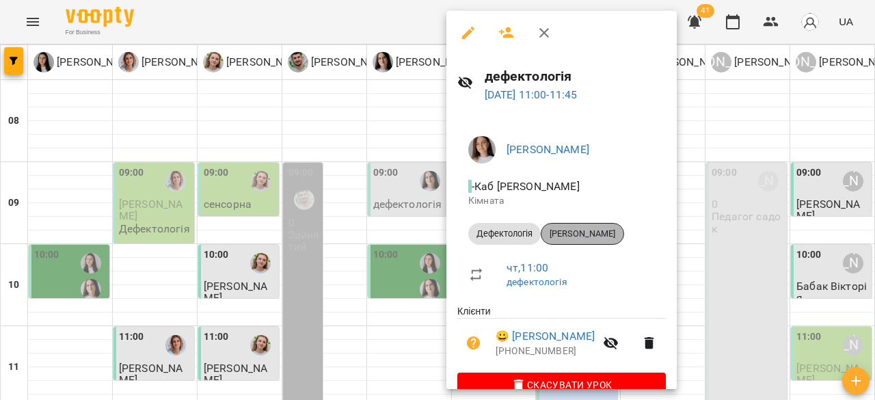
click at [591, 234] on span "Полушко Мирослава" at bounding box center [582, 234] width 82 height 12
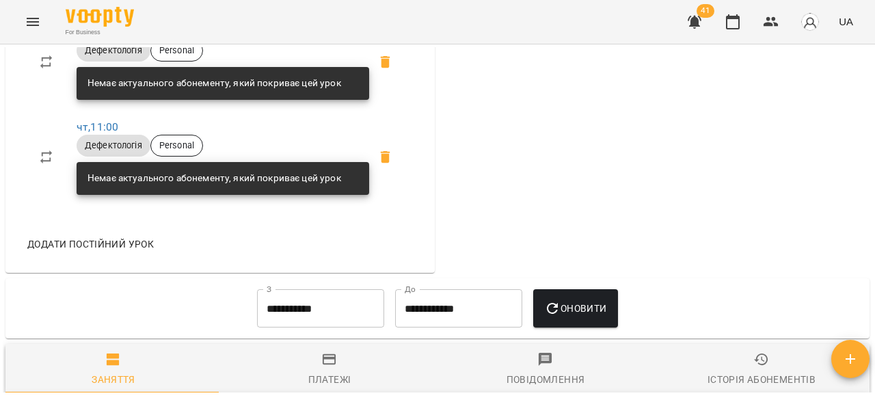
scroll to position [603, 0]
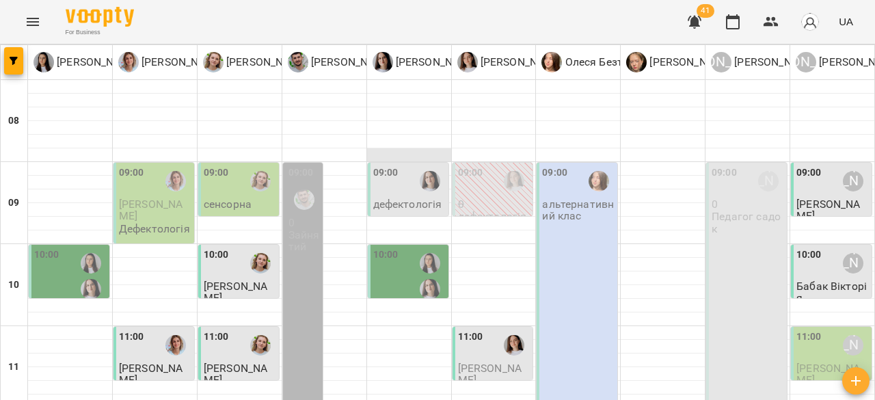
scroll to position [44, 0]
click at [469, 210] on p "дефектологія" at bounding box center [492, 216] width 69 height 12
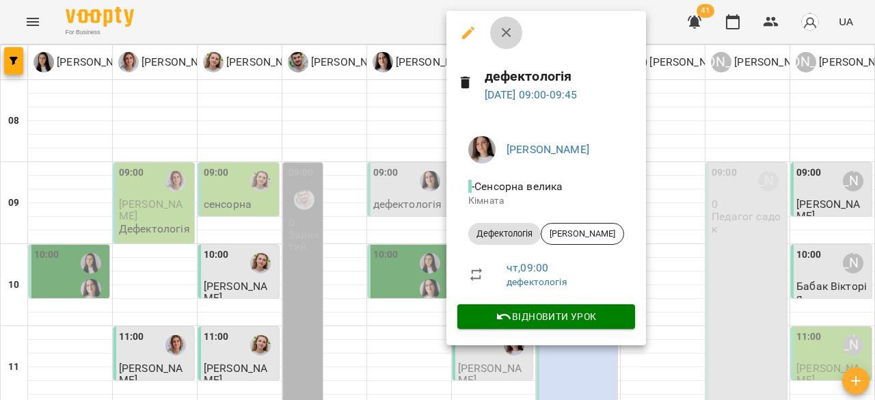
click at [502, 33] on icon "button" at bounding box center [506, 33] width 16 height 16
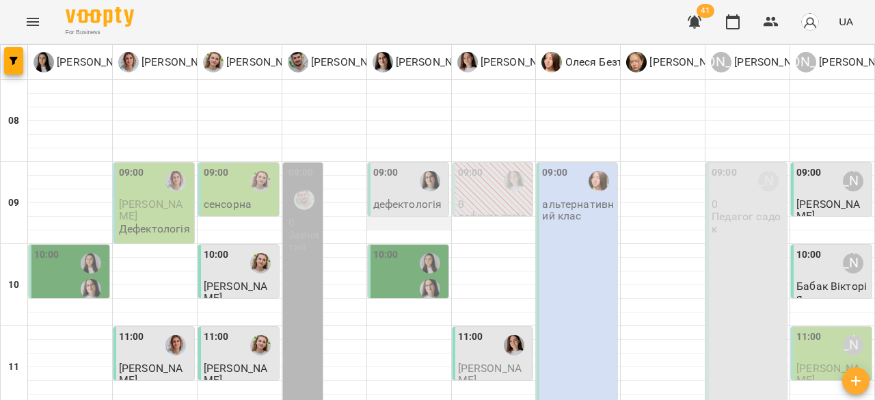
scroll to position [7, 0]
click at [469, 198] on p "0" at bounding box center [494, 204] width 72 height 12
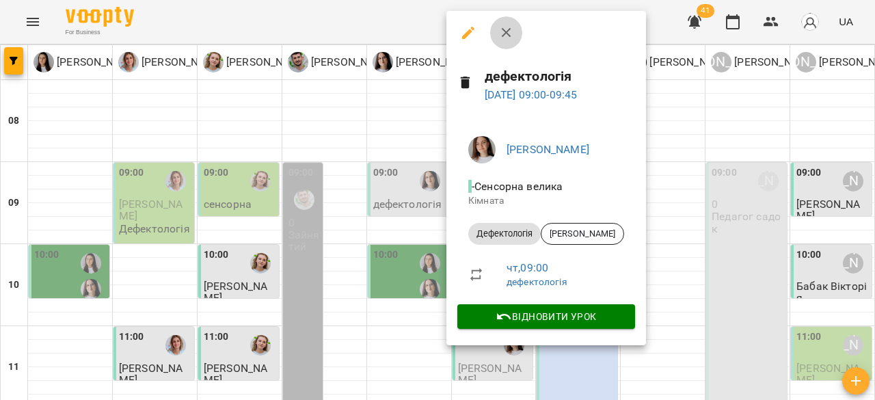
click at [510, 39] on icon "button" at bounding box center [506, 33] width 16 height 16
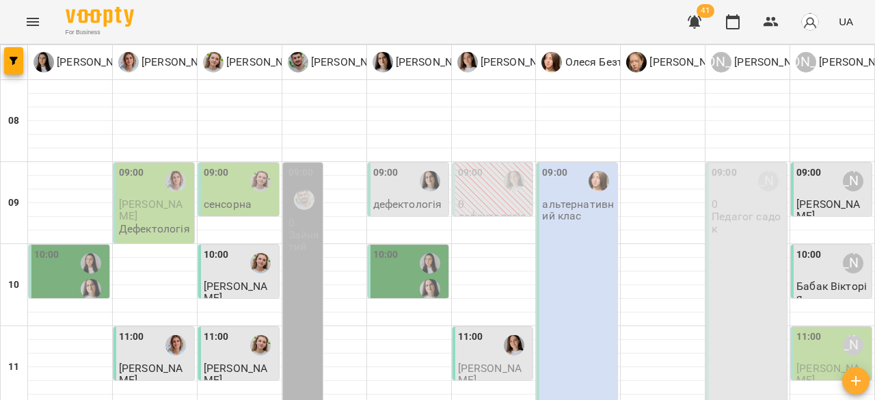
scroll to position [56, 0]
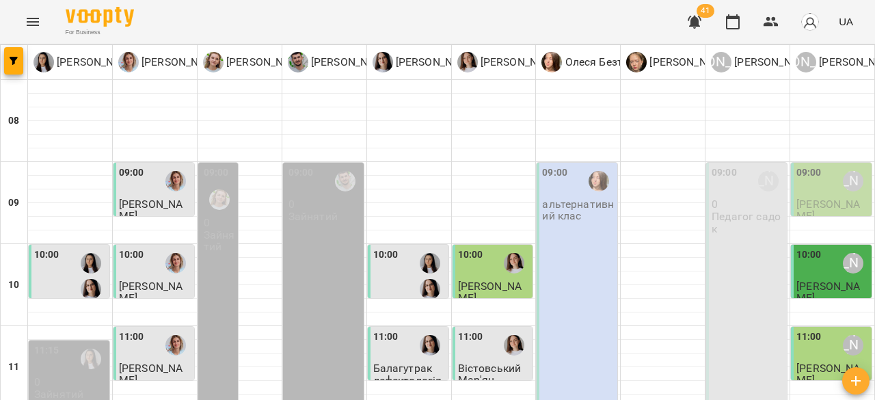
scroll to position [368, 0]
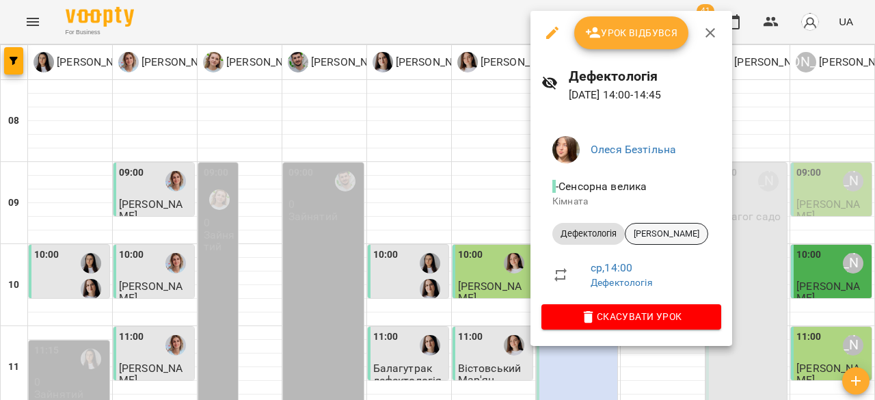
click at [683, 227] on div "[PERSON_NAME]" at bounding box center [665, 234] width 83 height 22
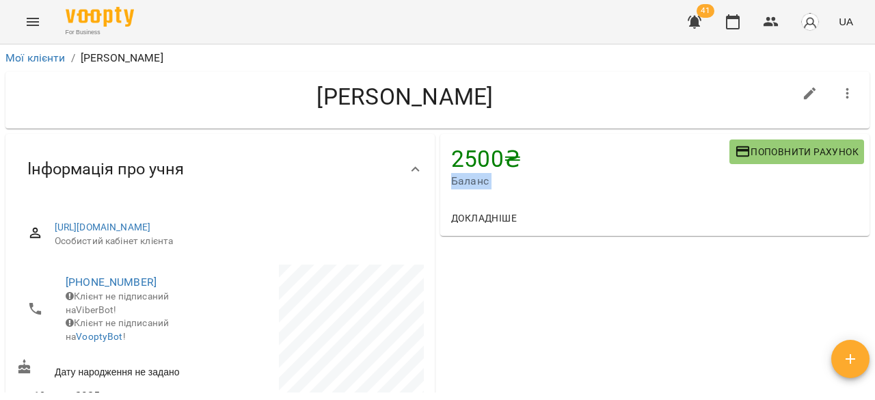
drag, startPoint x: 541, startPoint y: 248, endPoint x: 512, endPoint y: 165, distance: 88.2
click at [24, 1] on div "For Business 41 UA" at bounding box center [437, 22] width 875 height 44
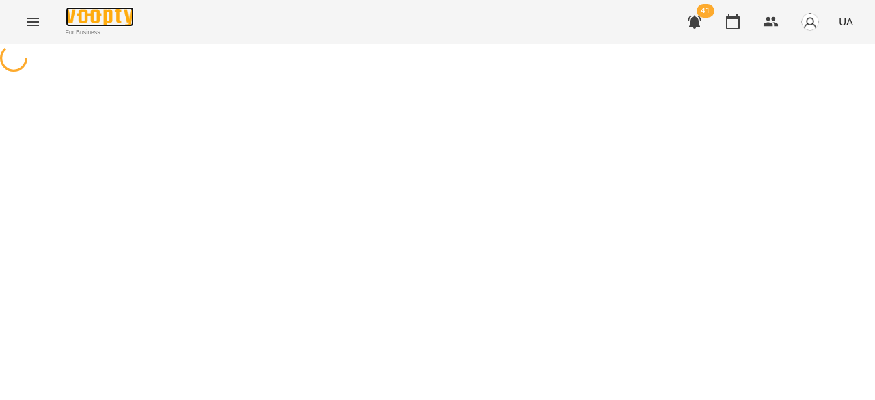
click at [111, 14] on img at bounding box center [100, 17] width 68 height 20
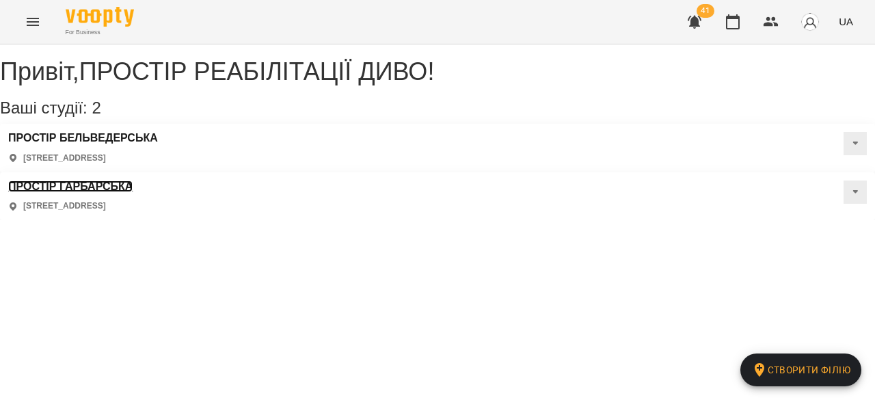
click at [133, 180] on h3 "ПРОСТІР ГАРБАРСЬКА" at bounding box center [70, 186] width 124 height 12
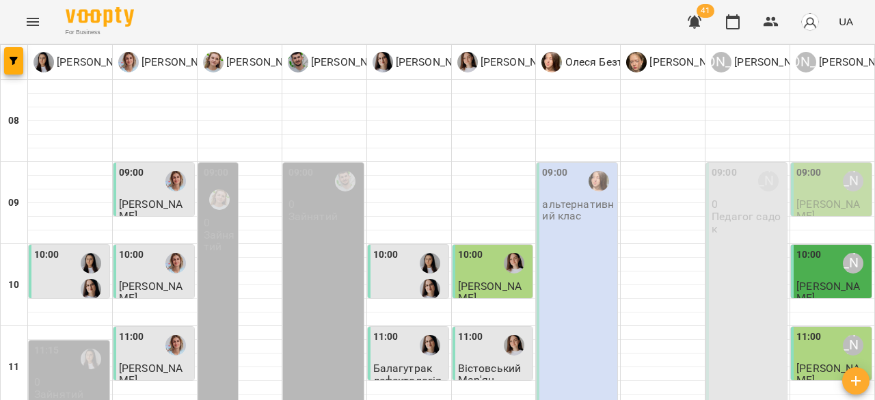
scroll to position [403, 0]
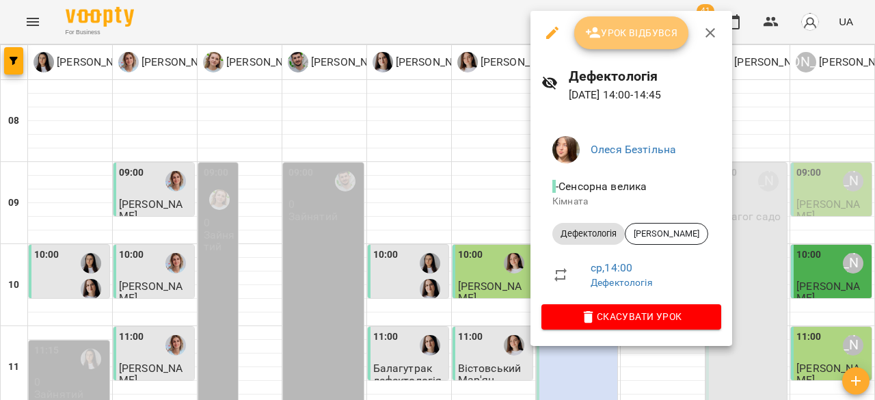
click at [622, 25] on span "Урок відбувся" at bounding box center [631, 33] width 93 height 16
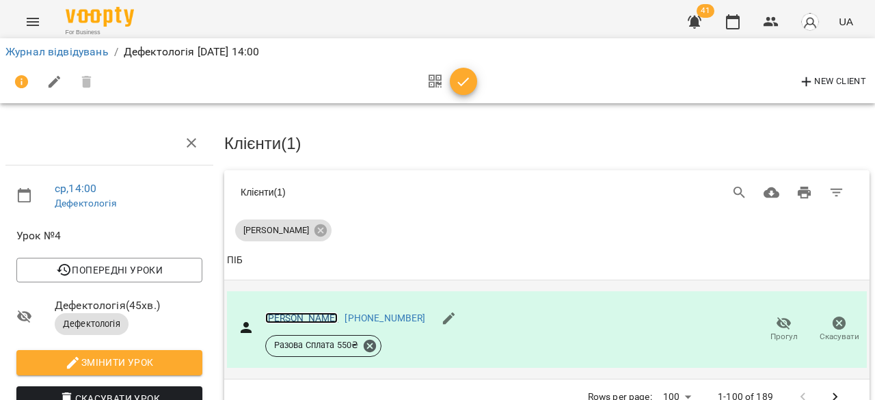
click at [288, 318] on link "[PERSON_NAME]" at bounding box center [301, 317] width 73 height 11
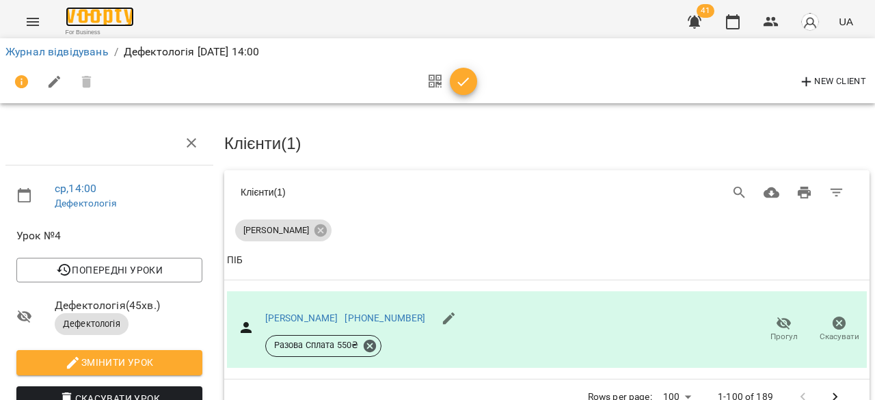
click at [87, 11] on img at bounding box center [100, 17] width 68 height 20
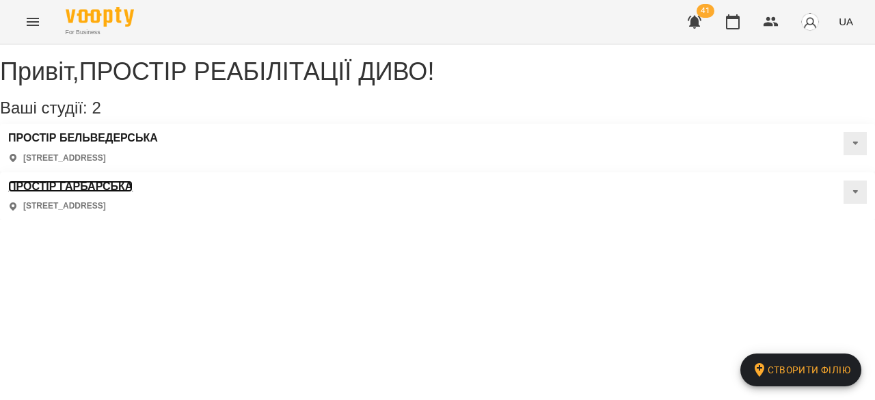
click at [133, 180] on h3 "ПРОСТІР ГАРБАРСЬКА" at bounding box center [70, 186] width 124 height 12
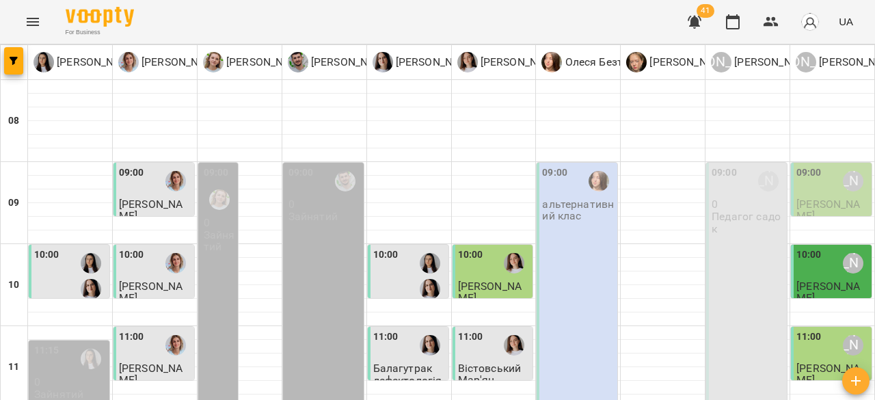
scroll to position [485, 0]
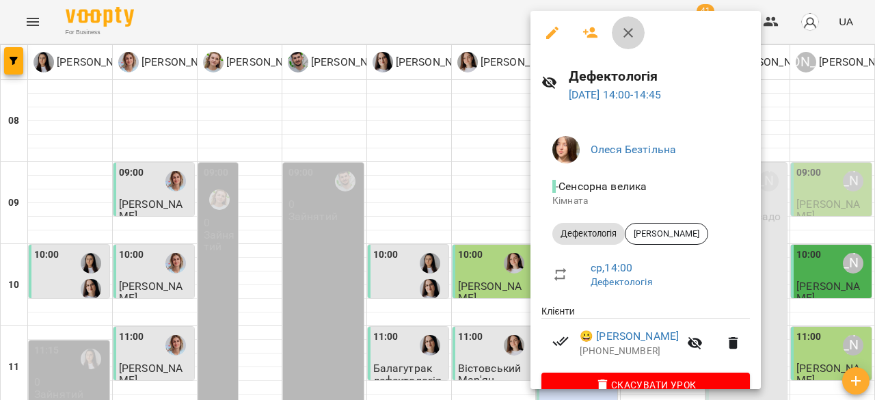
click at [637, 32] on button "button" at bounding box center [627, 32] width 33 height 33
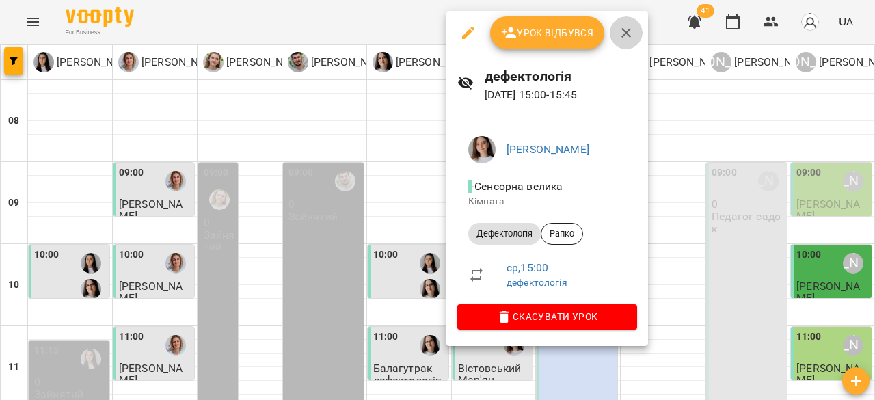
click at [630, 33] on icon "button" at bounding box center [626, 33] width 16 height 16
